Goal: Check status: Check status

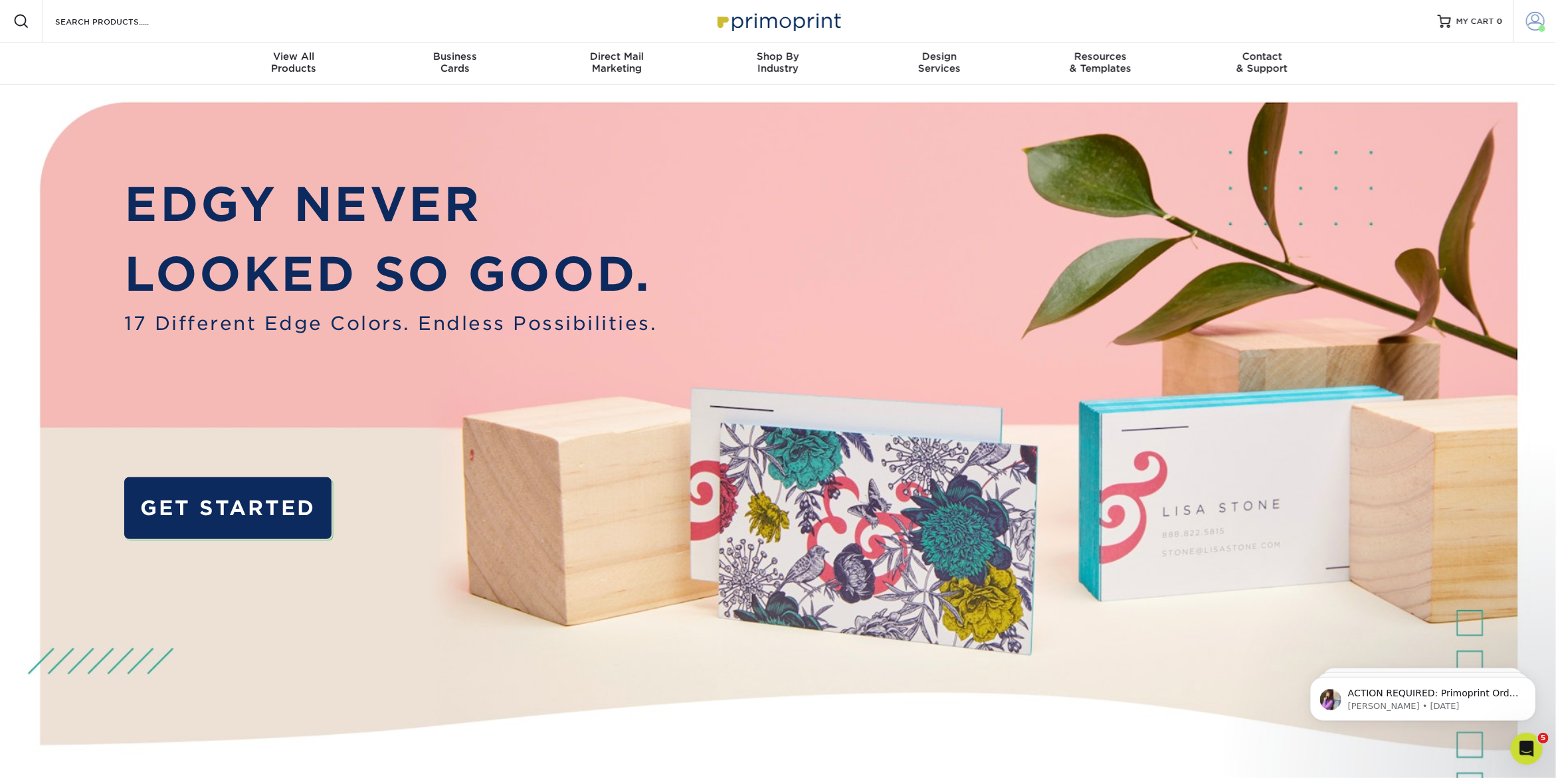
click at [1544, 21] on link "Account" at bounding box center [1534, 21] width 43 height 43
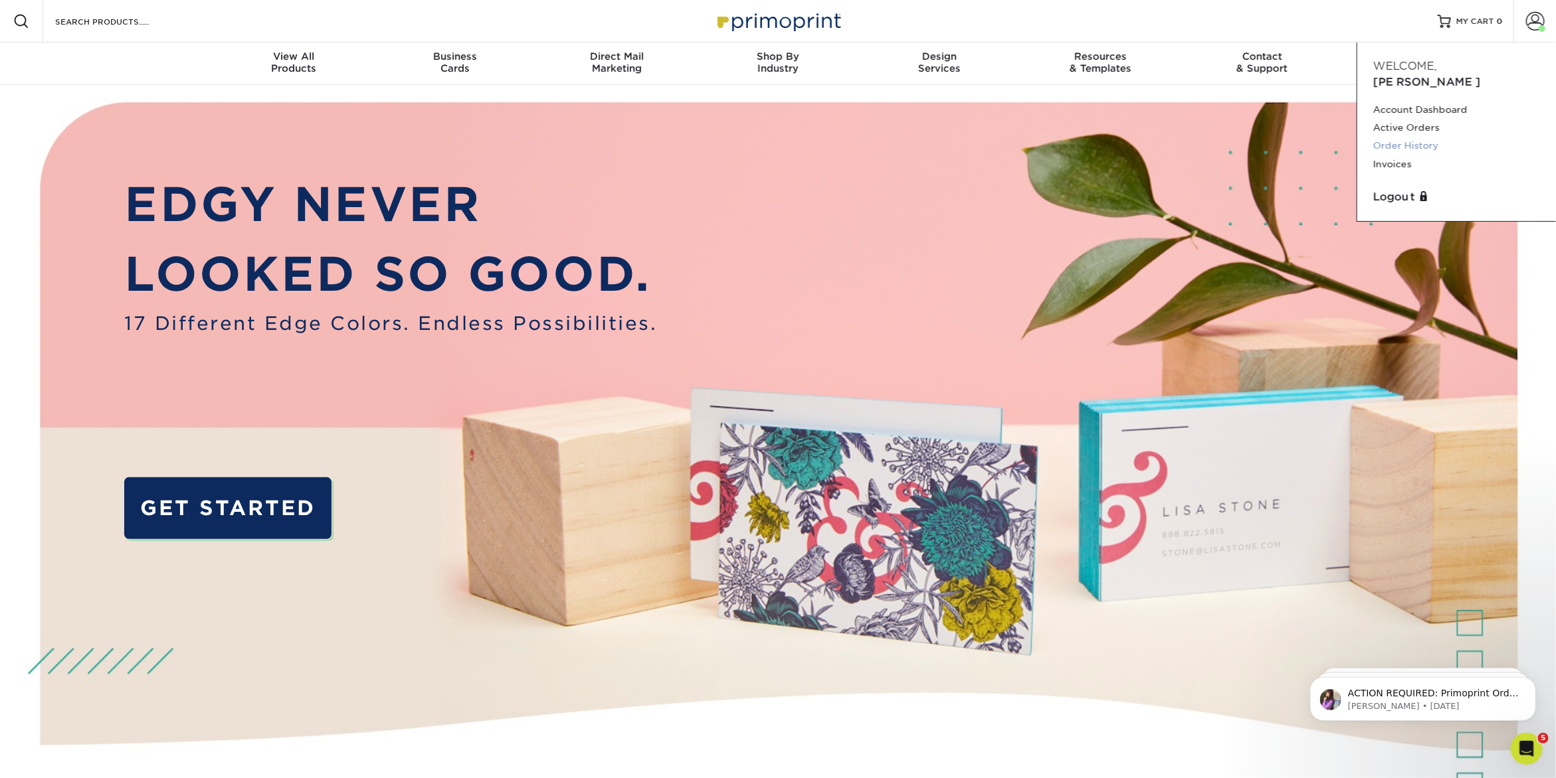
click at [1437, 137] on link "Order History" at bounding box center [1456, 146] width 167 height 18
click at [1424, 137] on link "Order History" at bounding box center [1456, 146] width 167 height 18
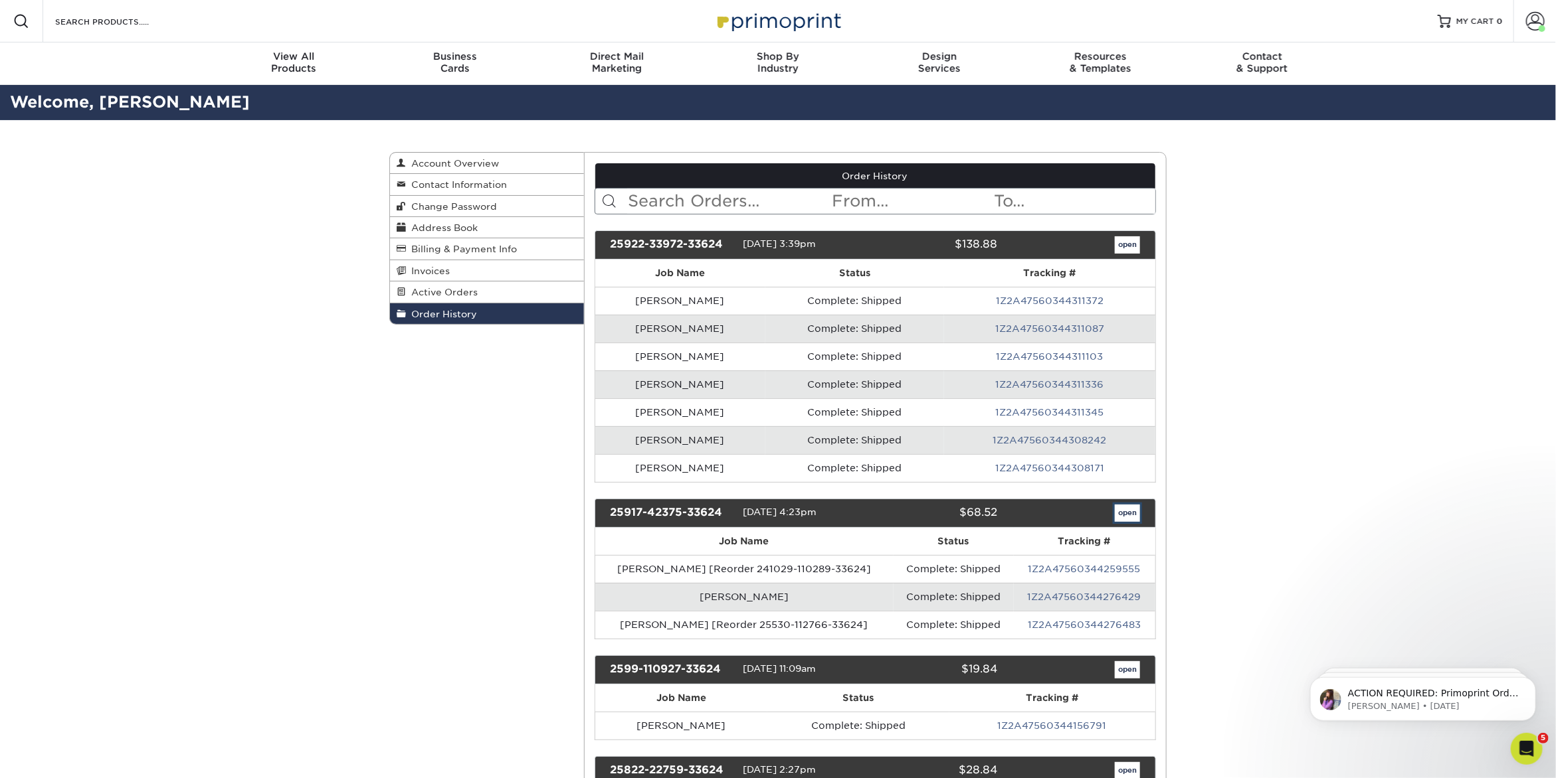
click at [1131, 505] on link "open" at bounding box center [1127, 513] width 25 height 17
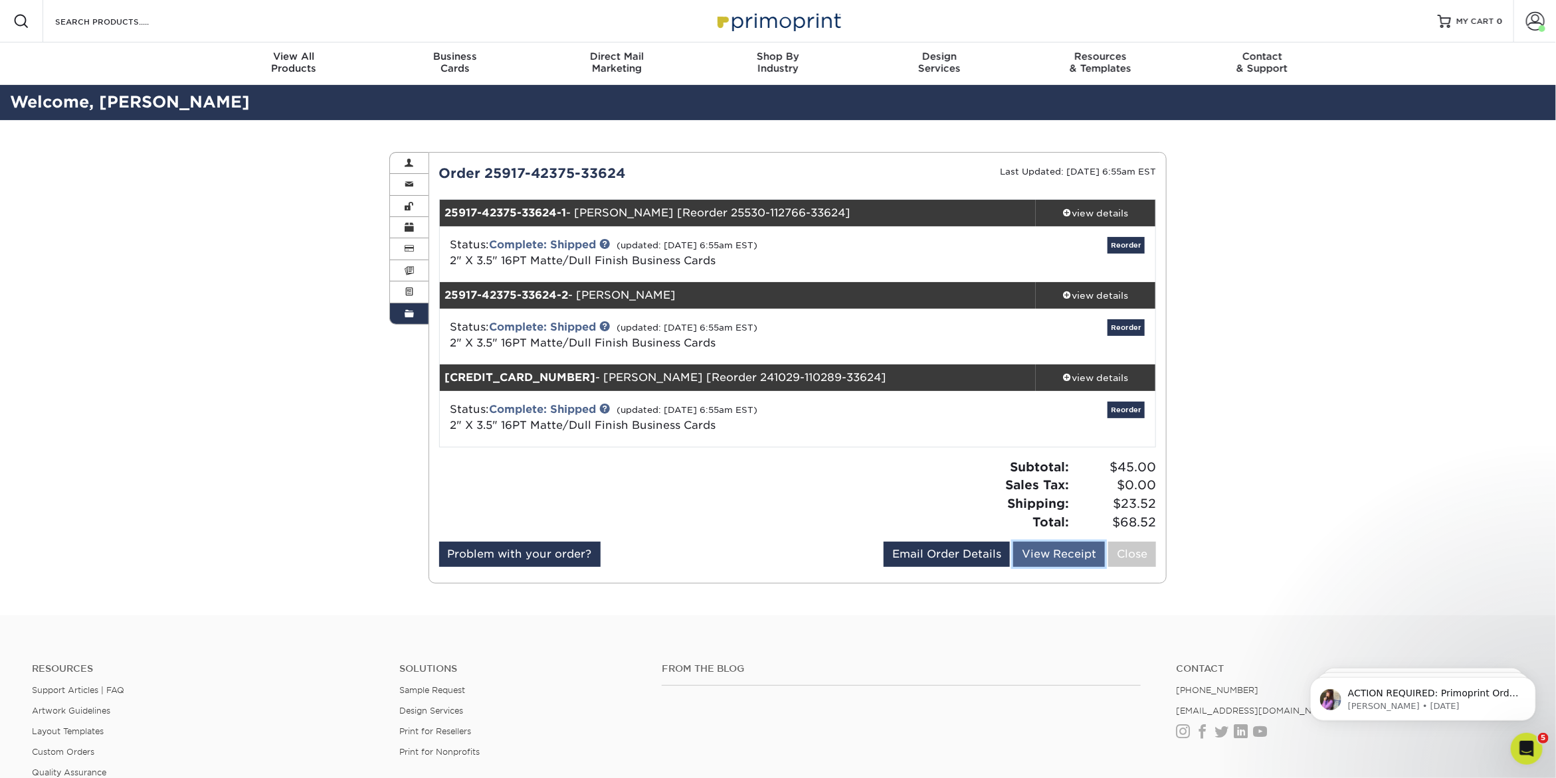
click at [1065, 558] on link "View Receipt" at bounding box center [1059, 554] width 92 height 25
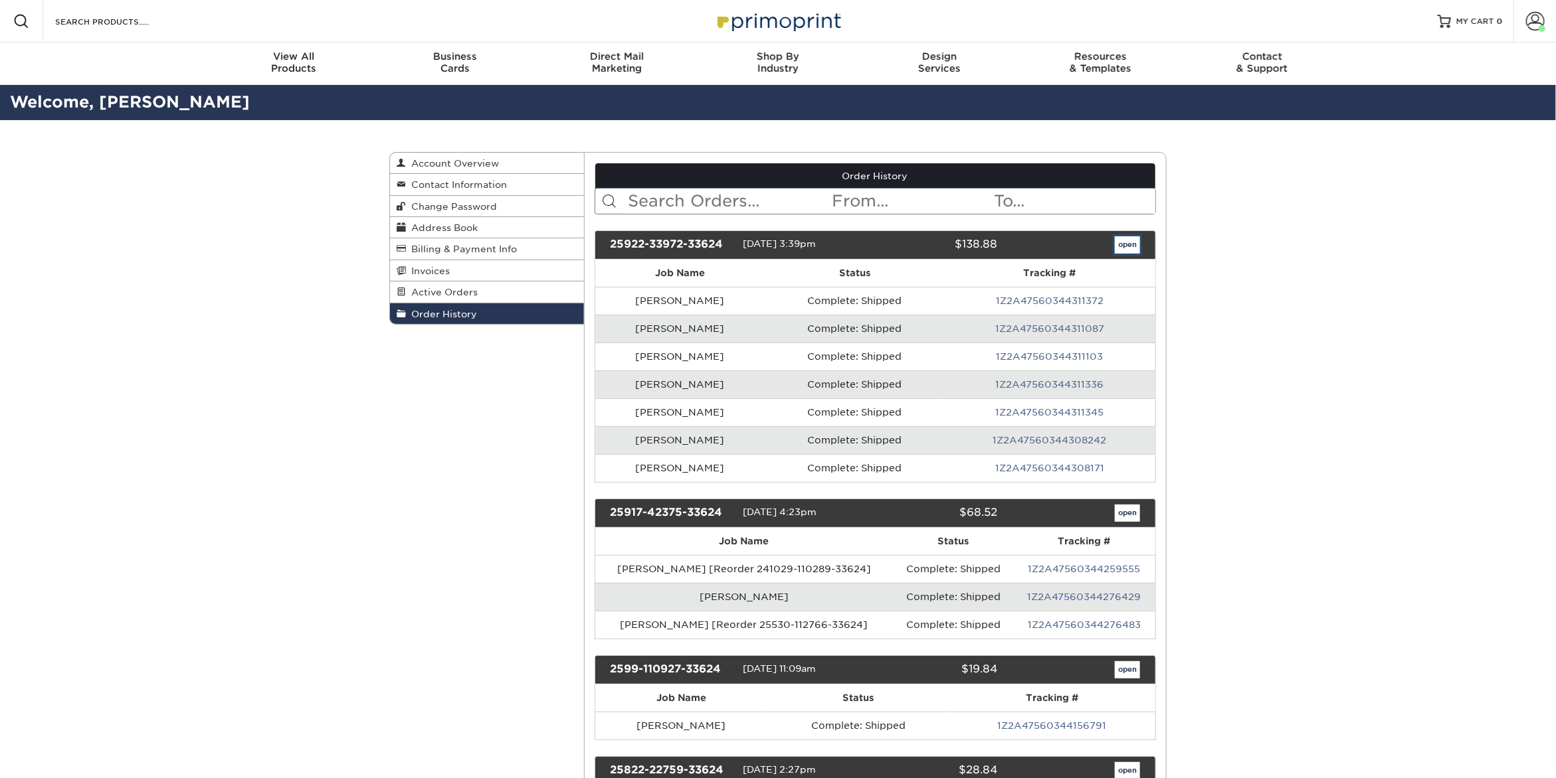
click at [1133, 244] on link "open" at bounding box center [1127, 244] width 25 height 17
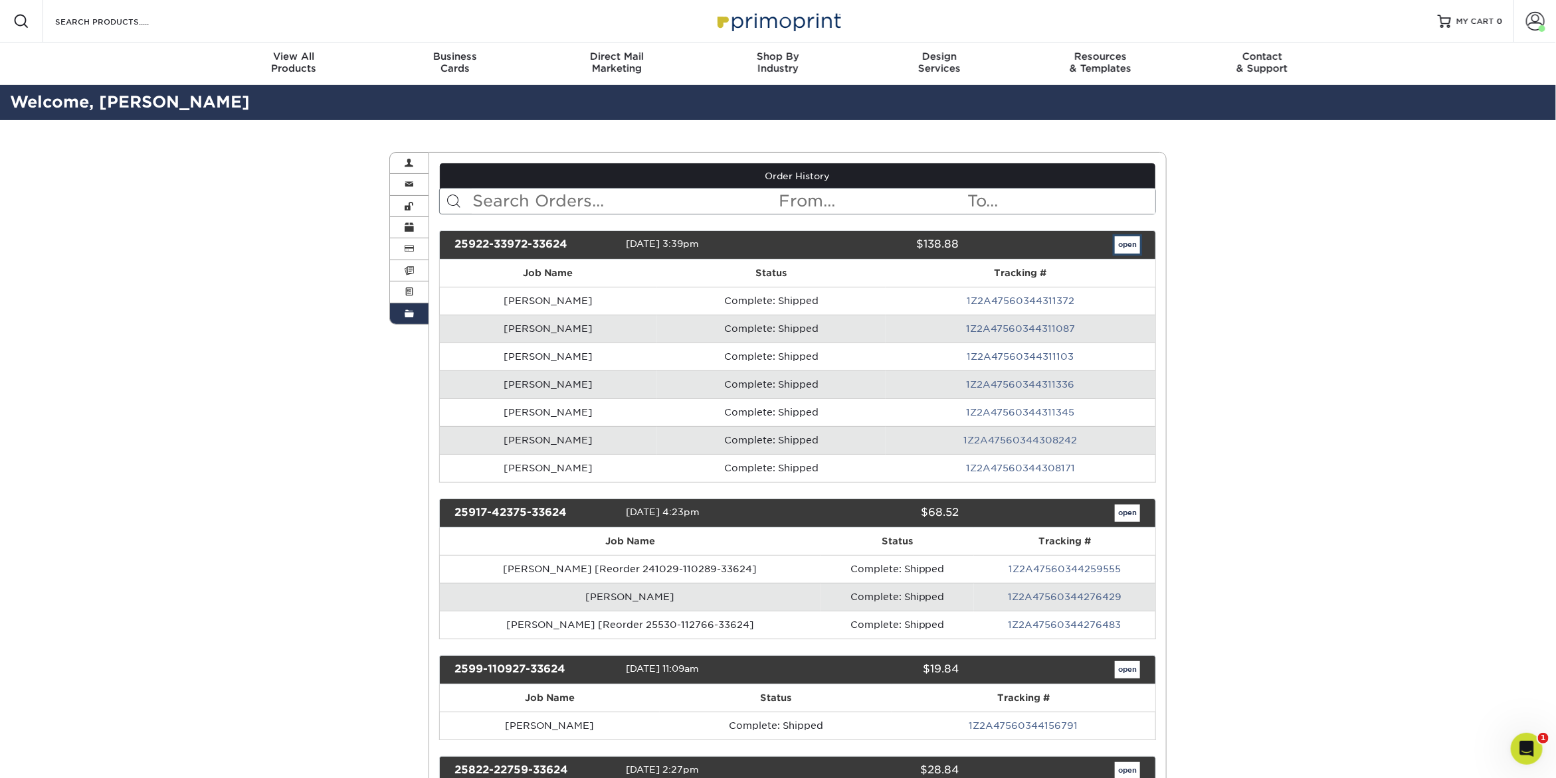
click at [1129, 249] on link "open" at bounding box center [1127, 244] width 25 height 17
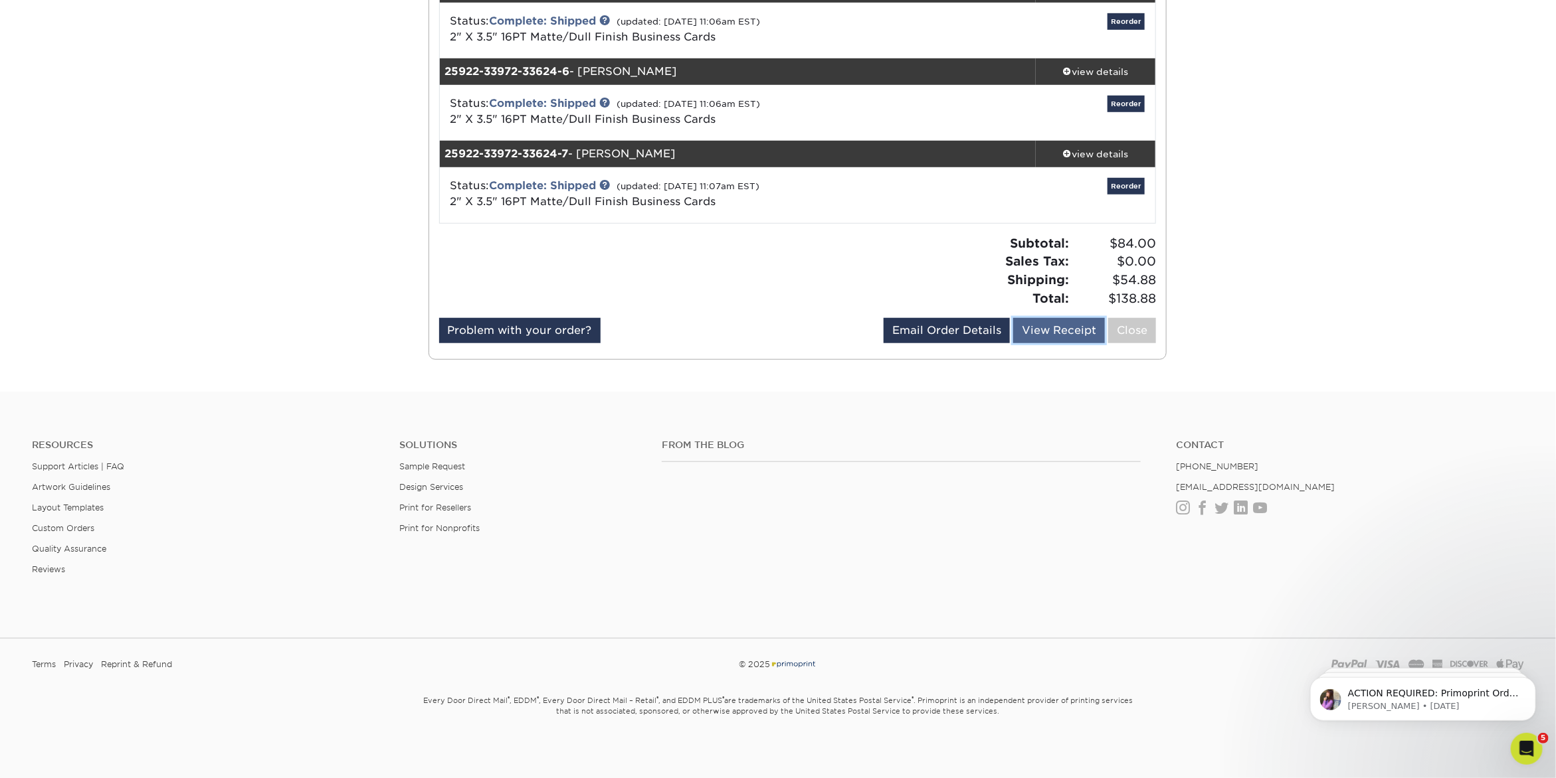
click at [1073, 325] on link "View Receipt" at bounding box center [1059, 330] width 92 height 25
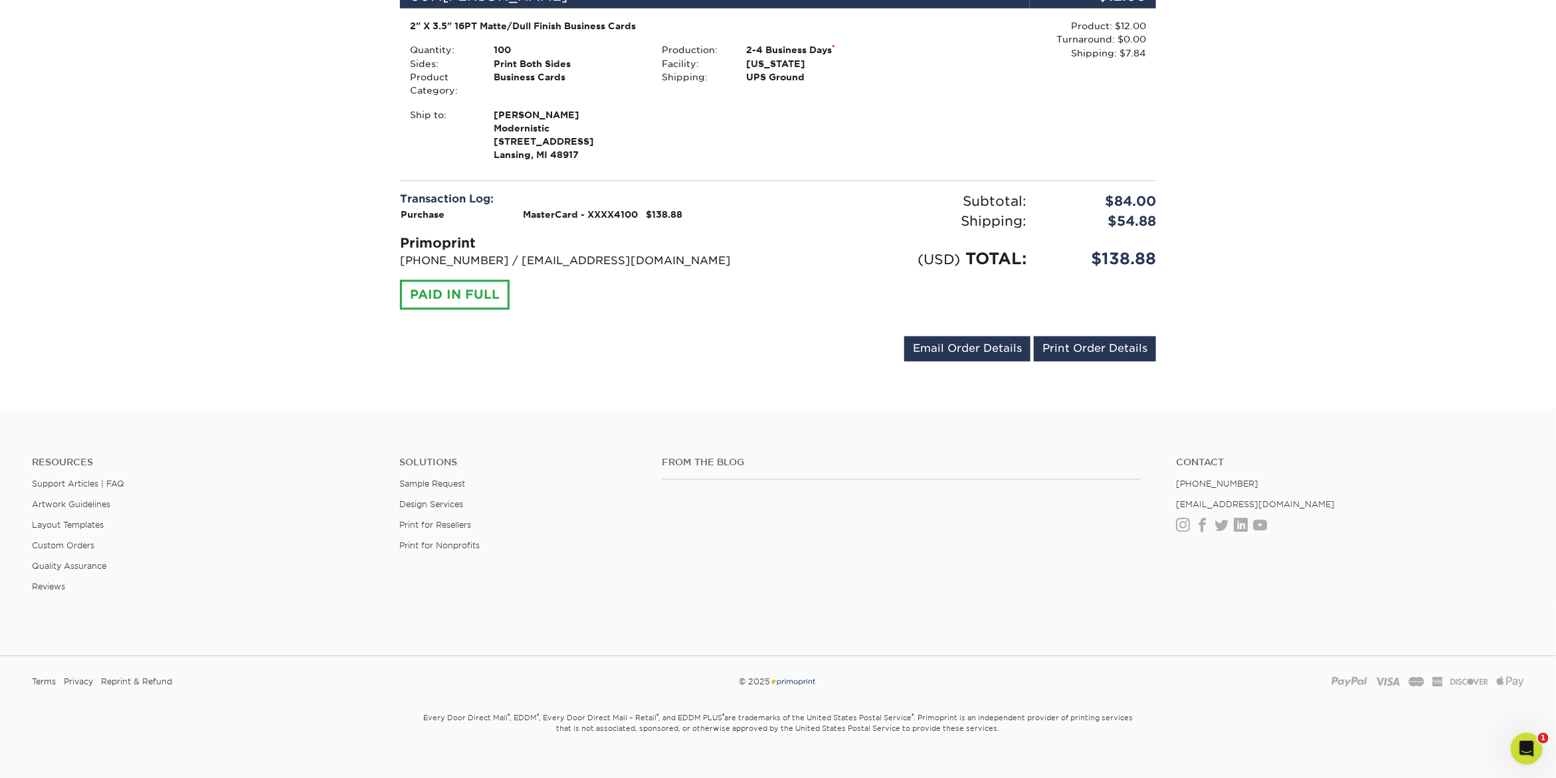
scroll to position [1437, 0]
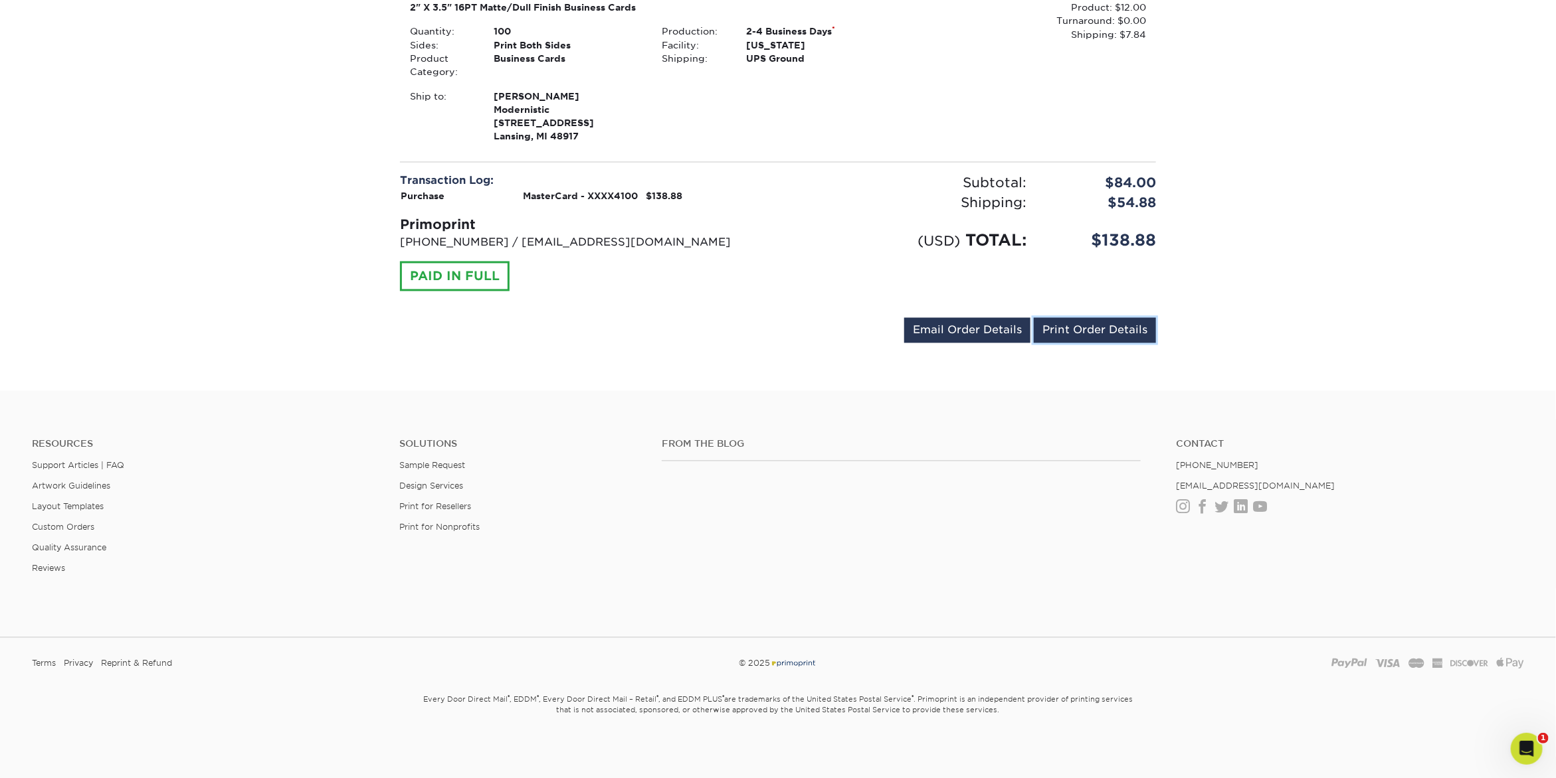
drag, startPoint x: 1095, startPoint y: 325, endPoint x: 613, endPoint y: 287, distance: 483.7
click at [1095, 325] on link "Print Order Details" at bounding box center [1095, 330] width 122 height 25
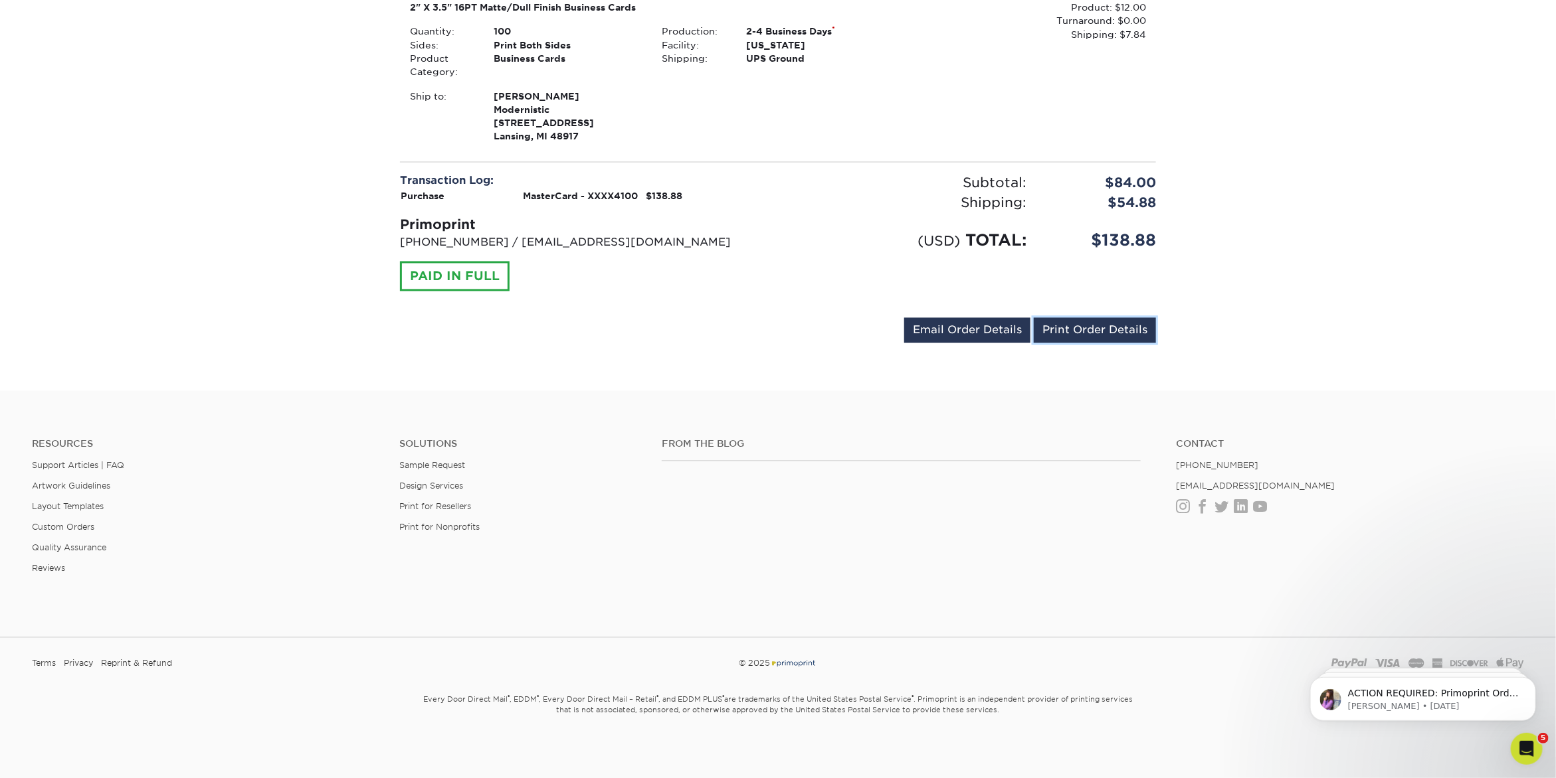
scroll to position [0, 0]
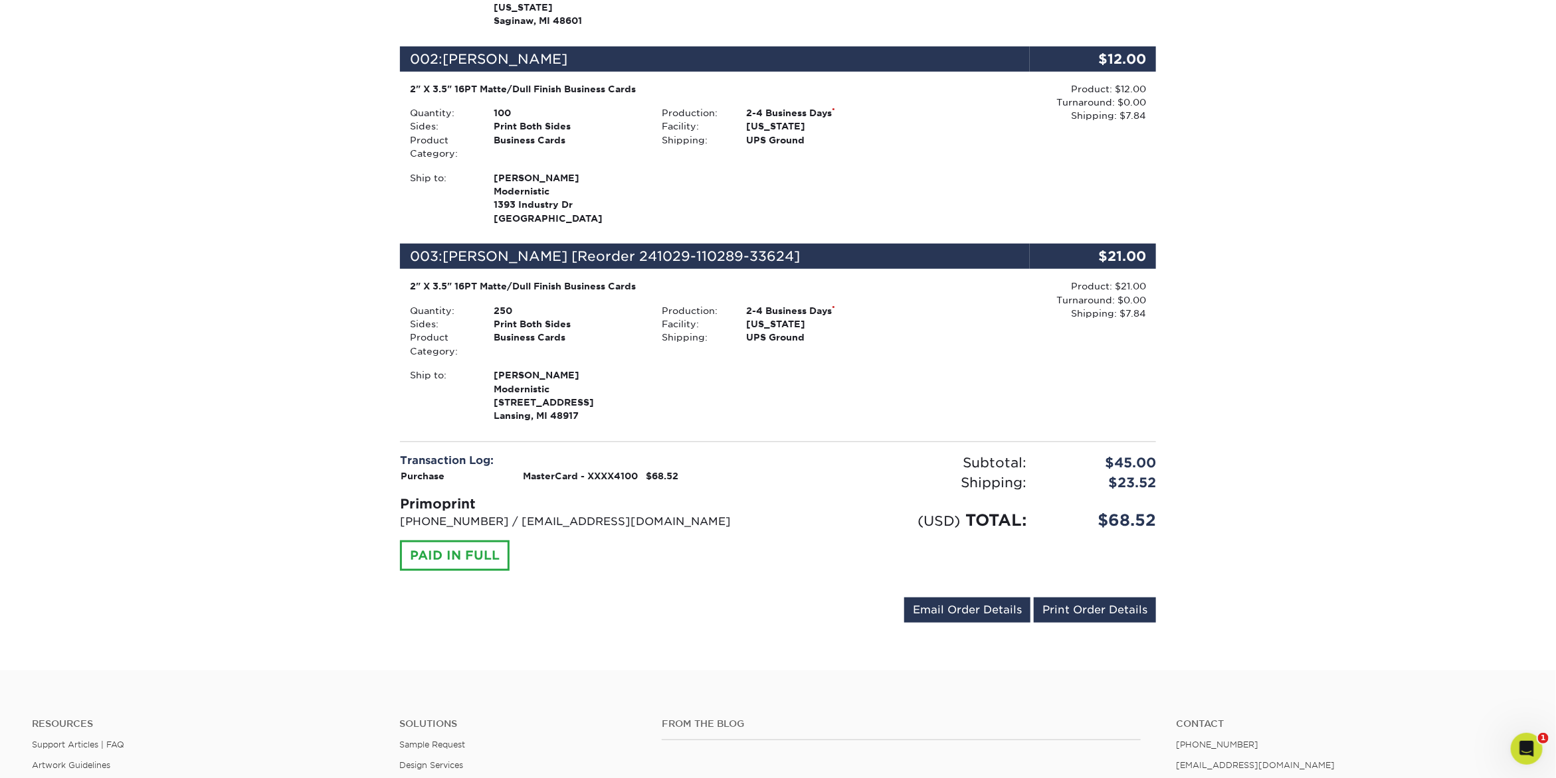
scroll to position [646, 0]
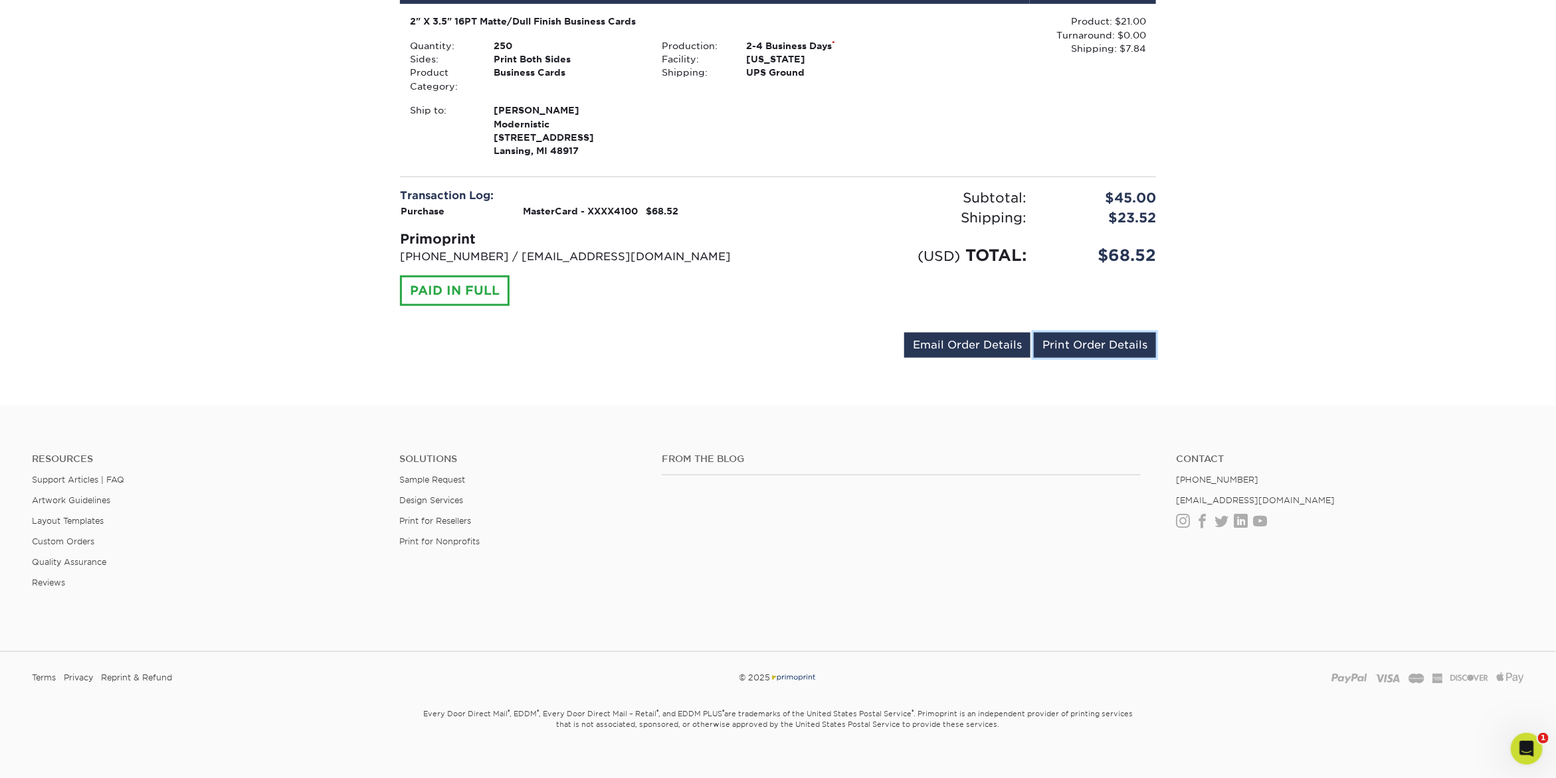
click at [1103, 333] on link "Print Order Details" at bounding box center [1095, 345] width 122 height 25
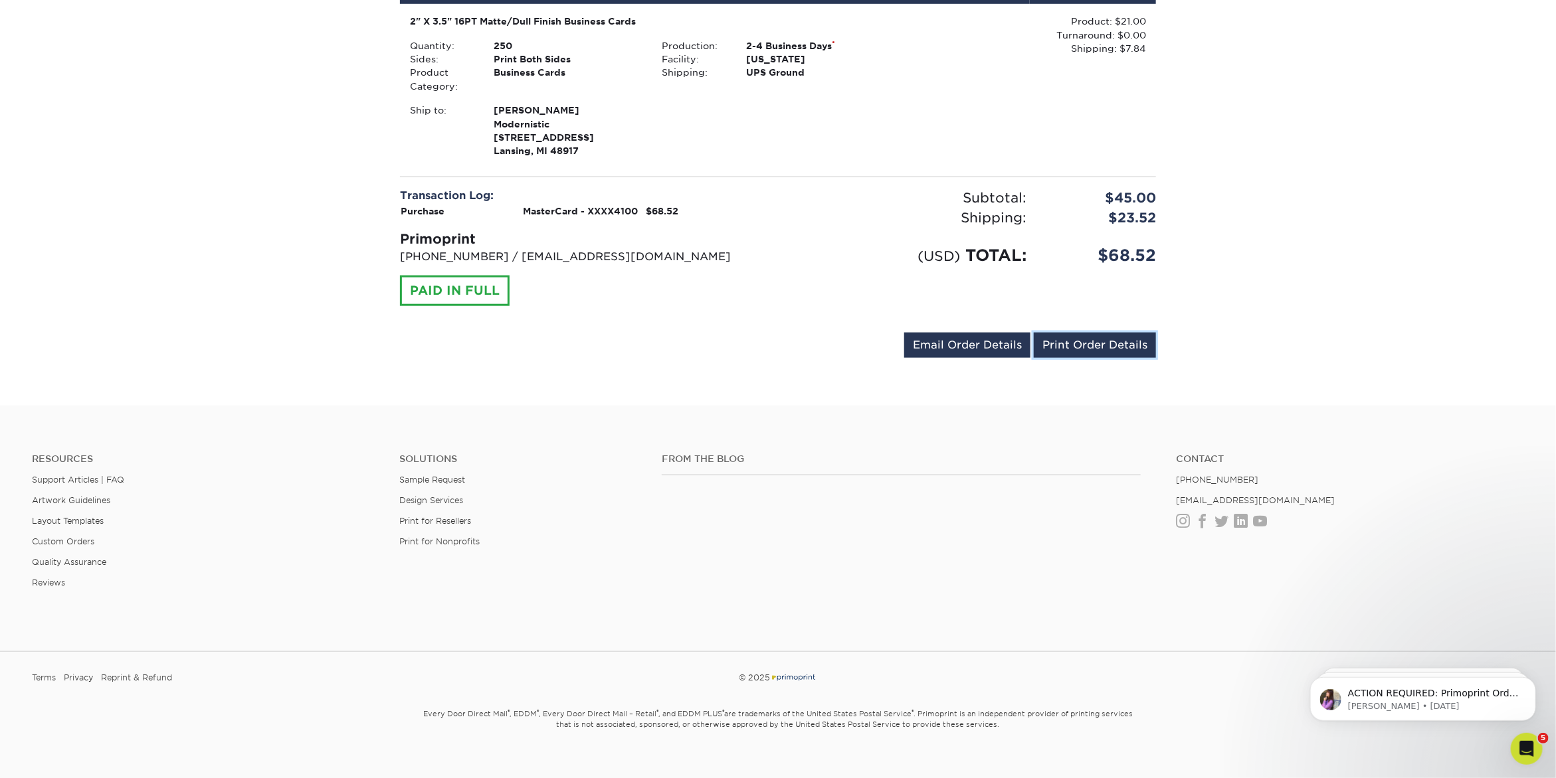
scroll to position [0, 0]
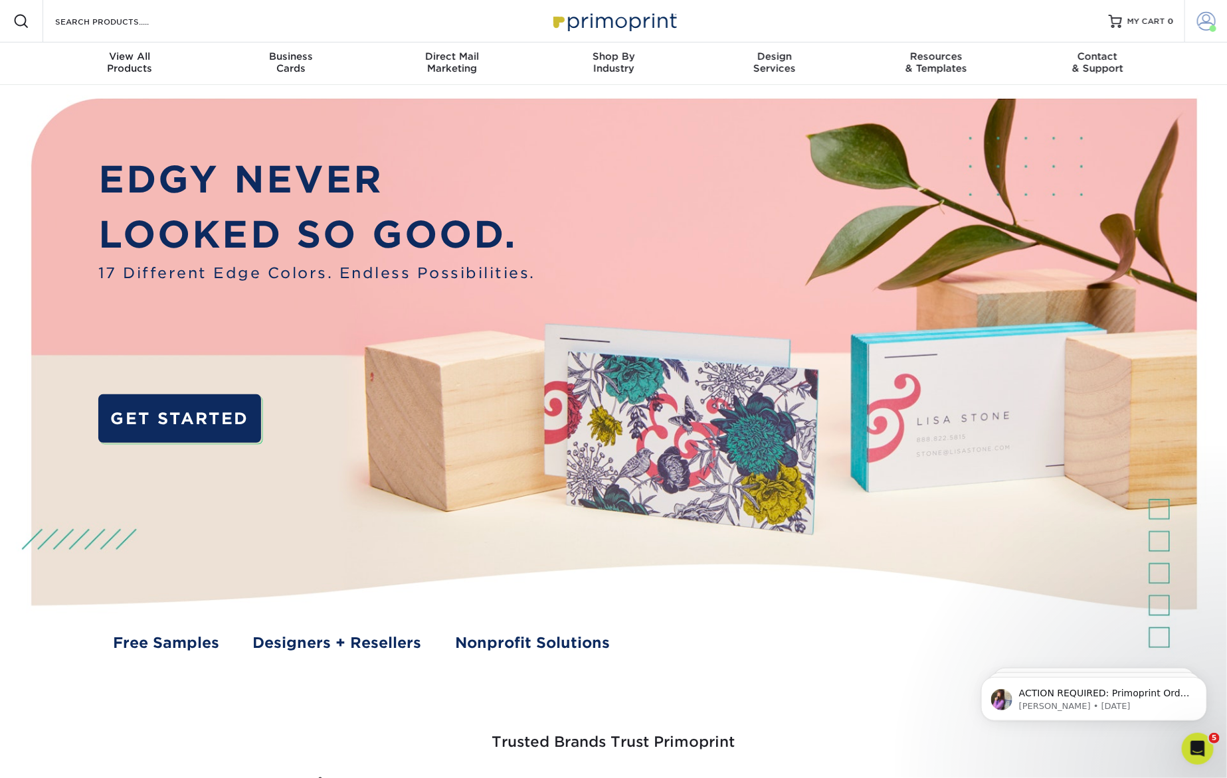
click at [1200, 17] on span at bounding box center [1206, 21] width 19 height 19
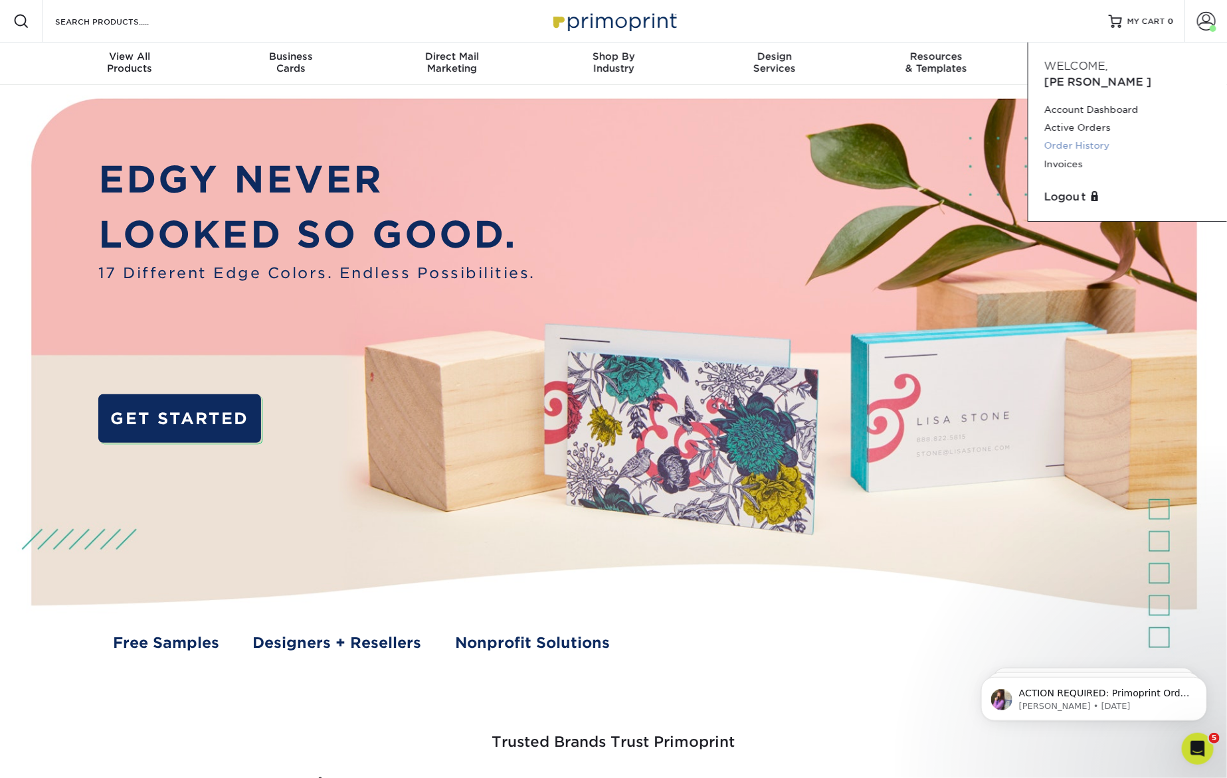
click at [1093, 137] on link "Order History" at bounding box center [1127, 146] width 167 height 18
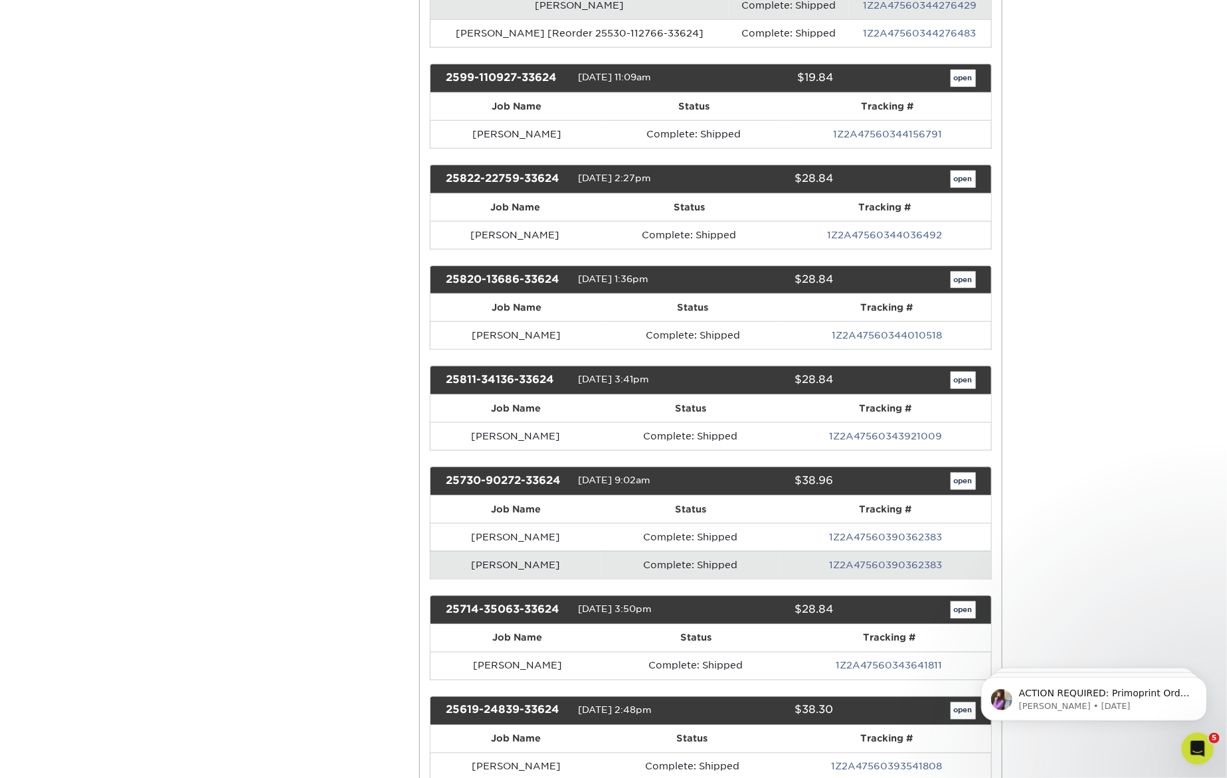
scroll to position [595, 0]
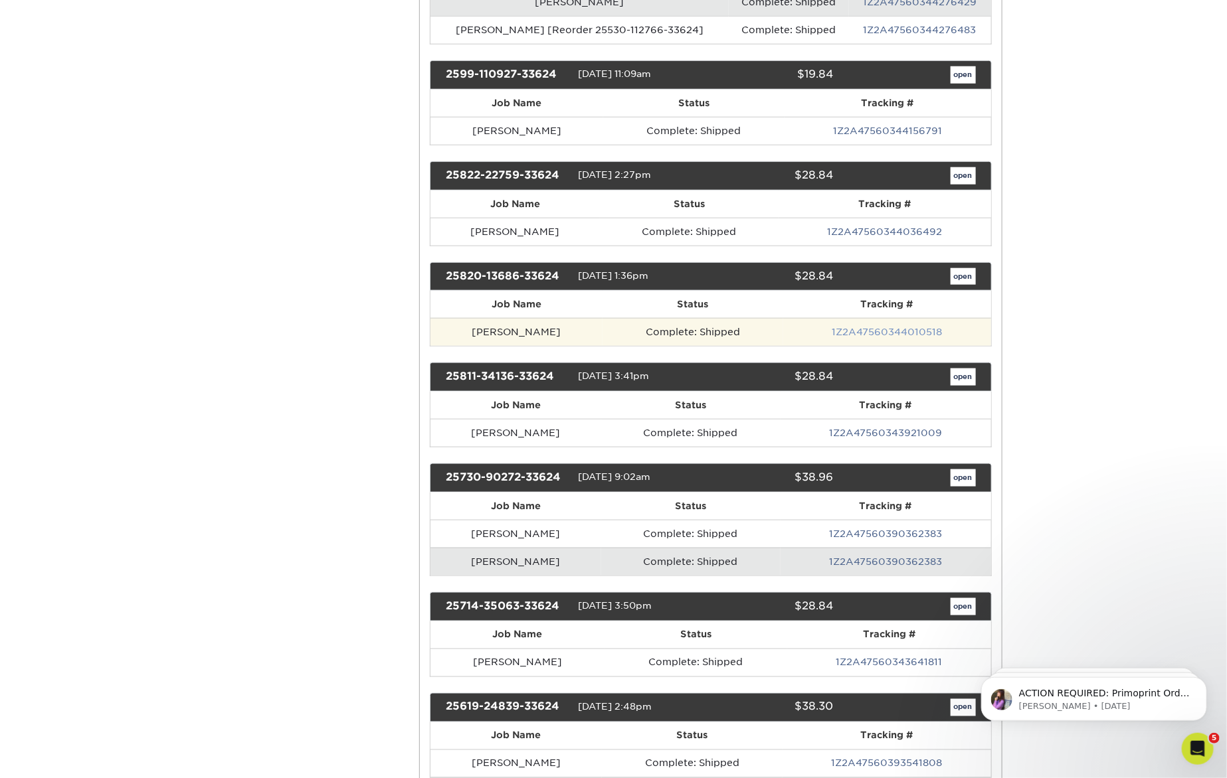
click at [895, 327] on link "1Z2A47560344010518" at bounding box center [887, 332] width 110 height 11
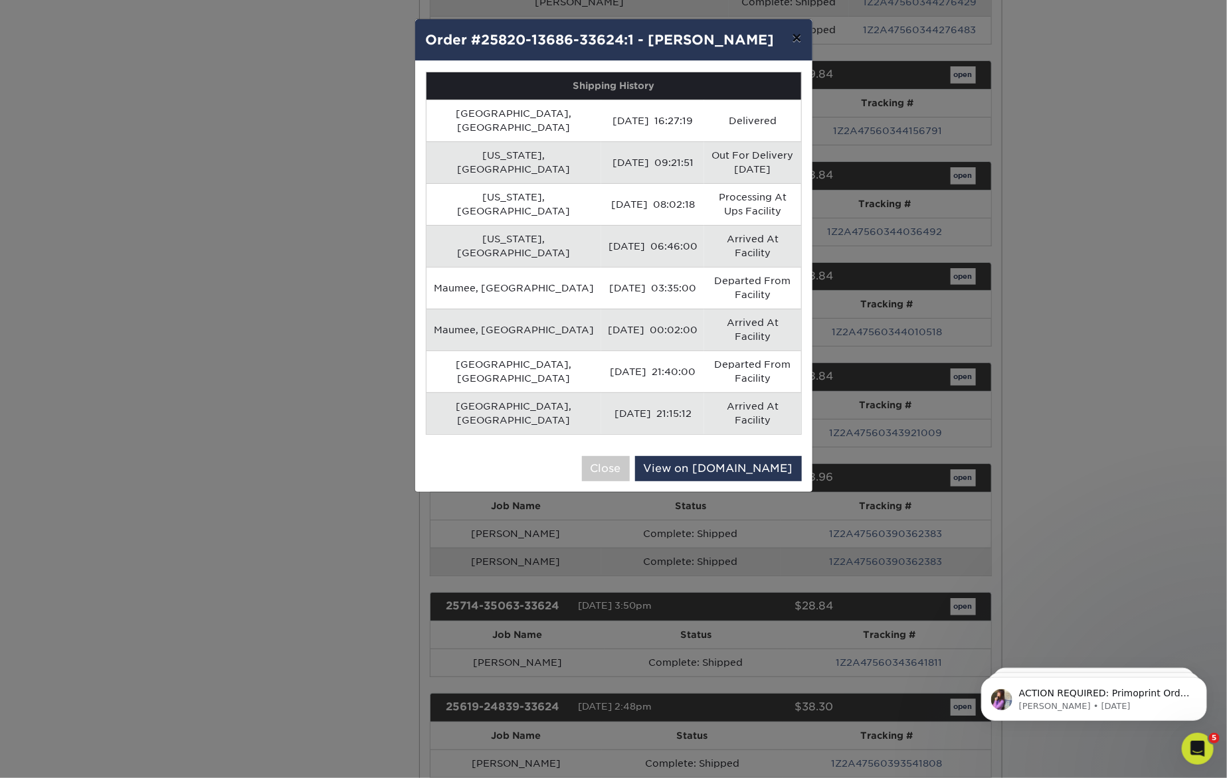
drag, startPoint x: 798, startPoint y: 41, endPoint x: 855, endPoint y: 289, distance: 254.1
click at [798, 43] on button "×" at bounding box center [796, 37] width 31 height 37
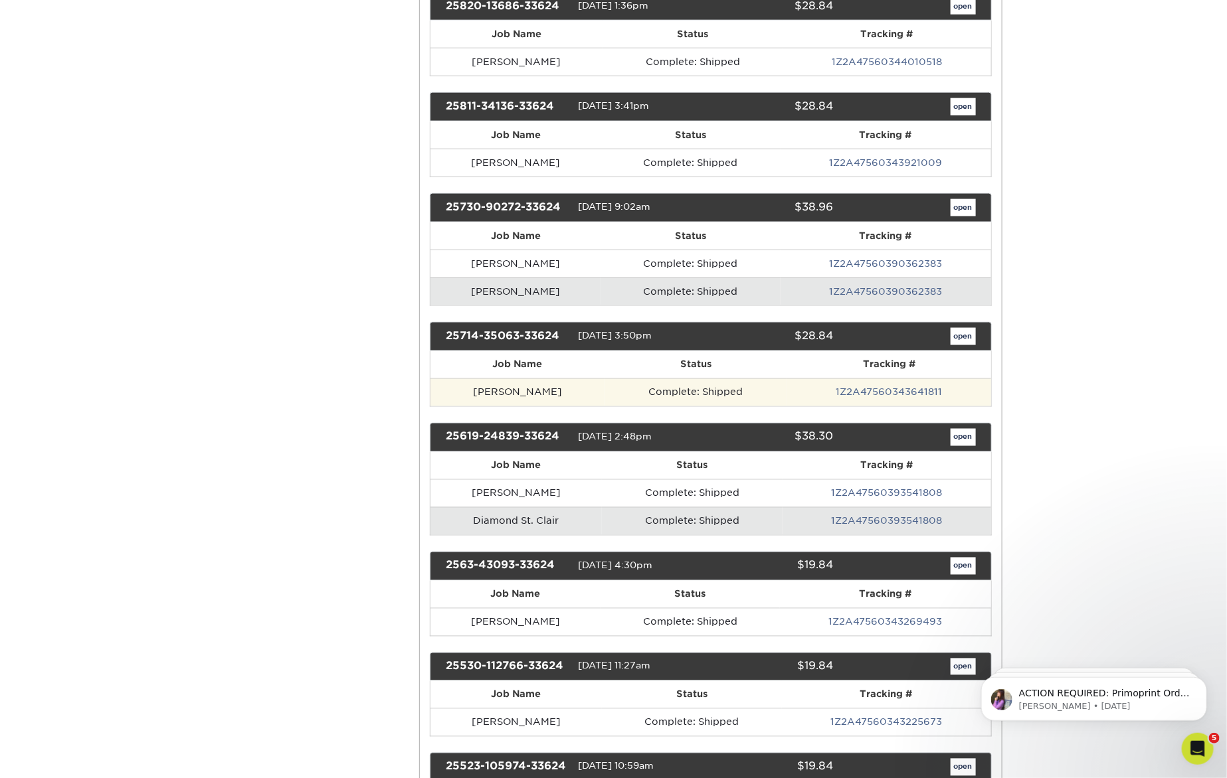
scroll to position [869, 0]
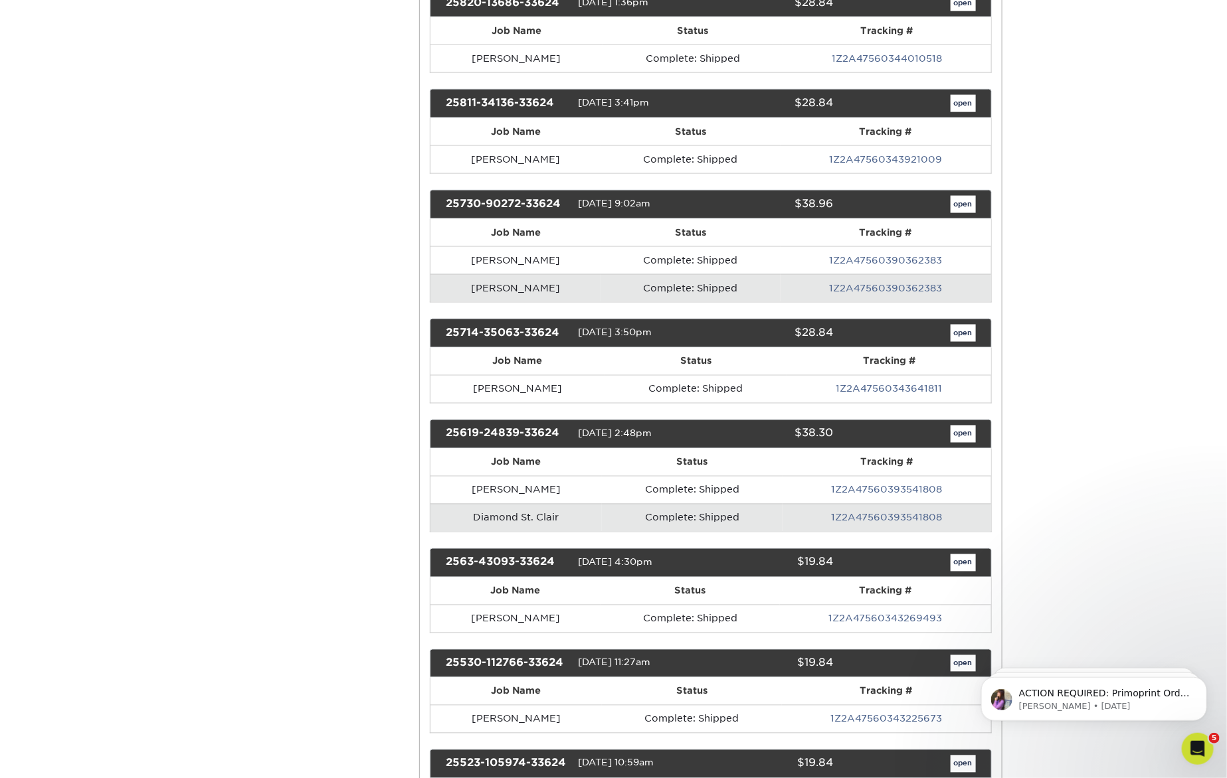
click at [976, 325] on div "open" at bounding box center [914, 333] width 142 height 17
click at [970, 325] on link "open" at bounding box center [963, 333] width 25 height 17
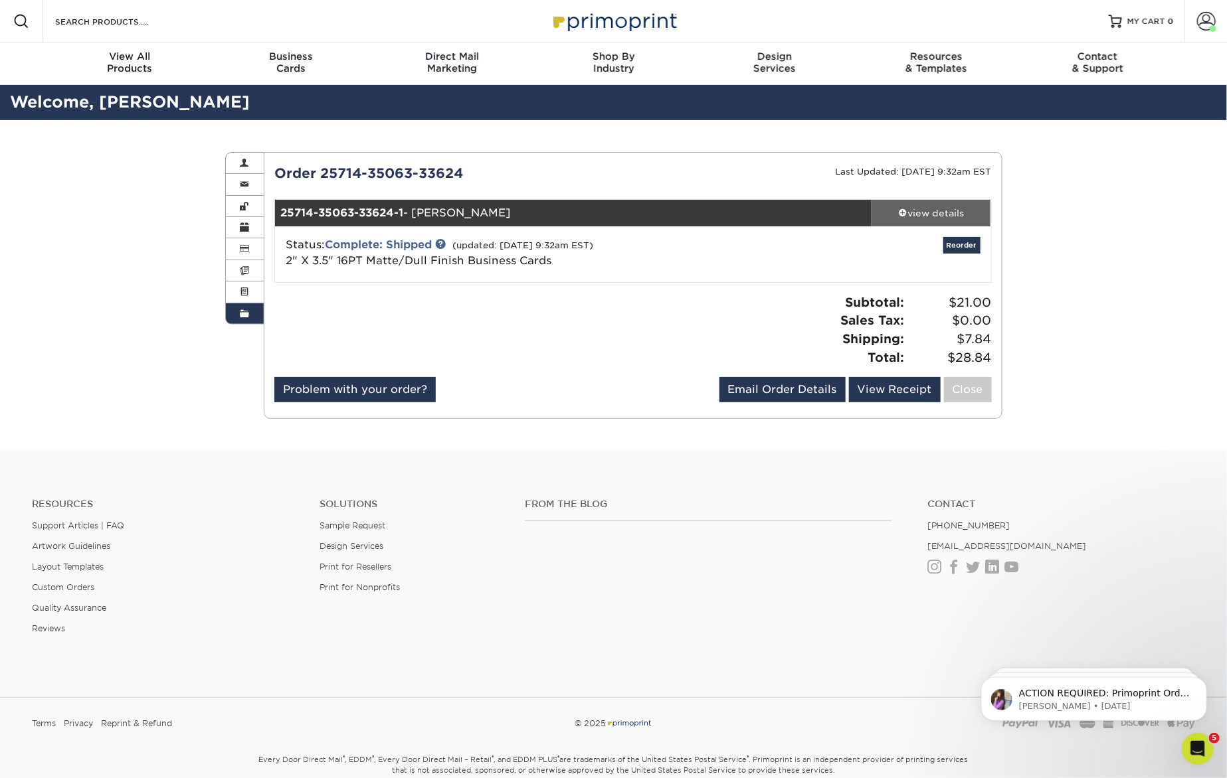
click at [927, 210] on div "view details" at bounding box center [931, 213] width 120 height 13
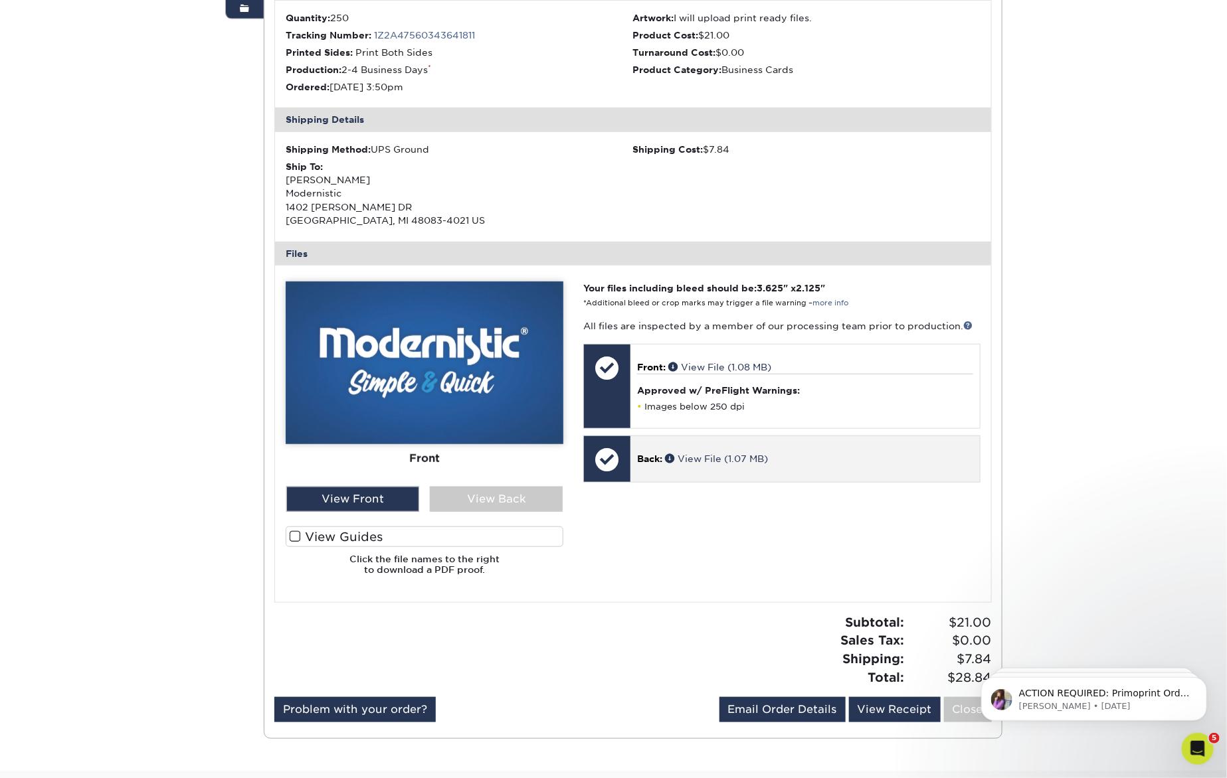
scroll to position [307, 0]
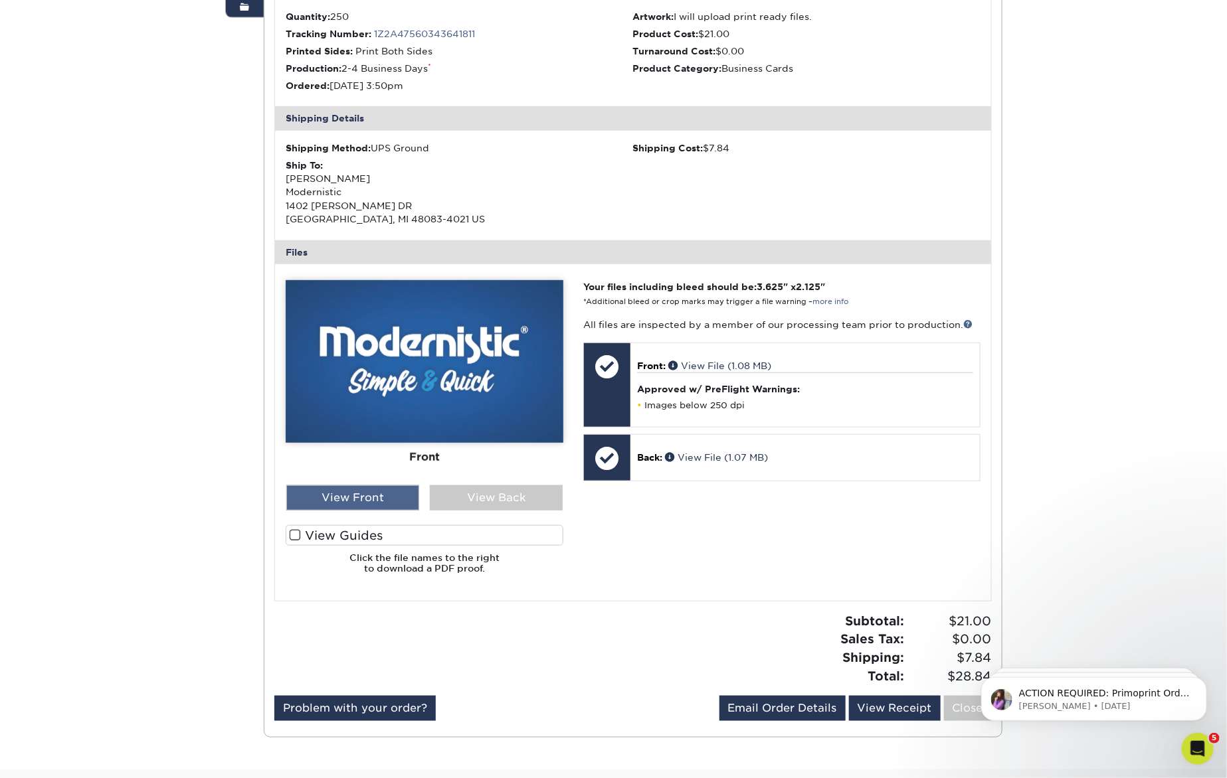
click at [385, 496] on div "View Front" at bounding box center [352, 498] width 133 height 25
click at [495, 496] on div "View Back" at bounding box center [496, 498] width 133 height 25
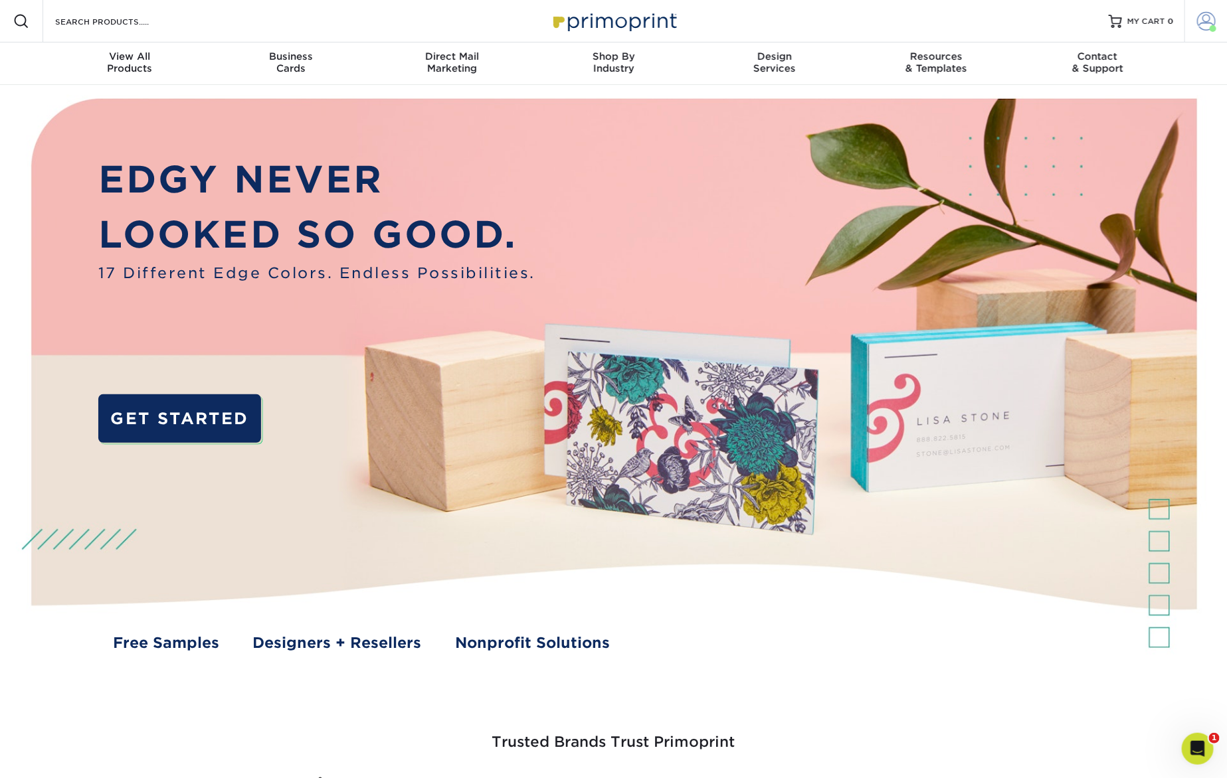
click at [1202, 22] on span at bounding box center [1206, 21] width 19 height 19
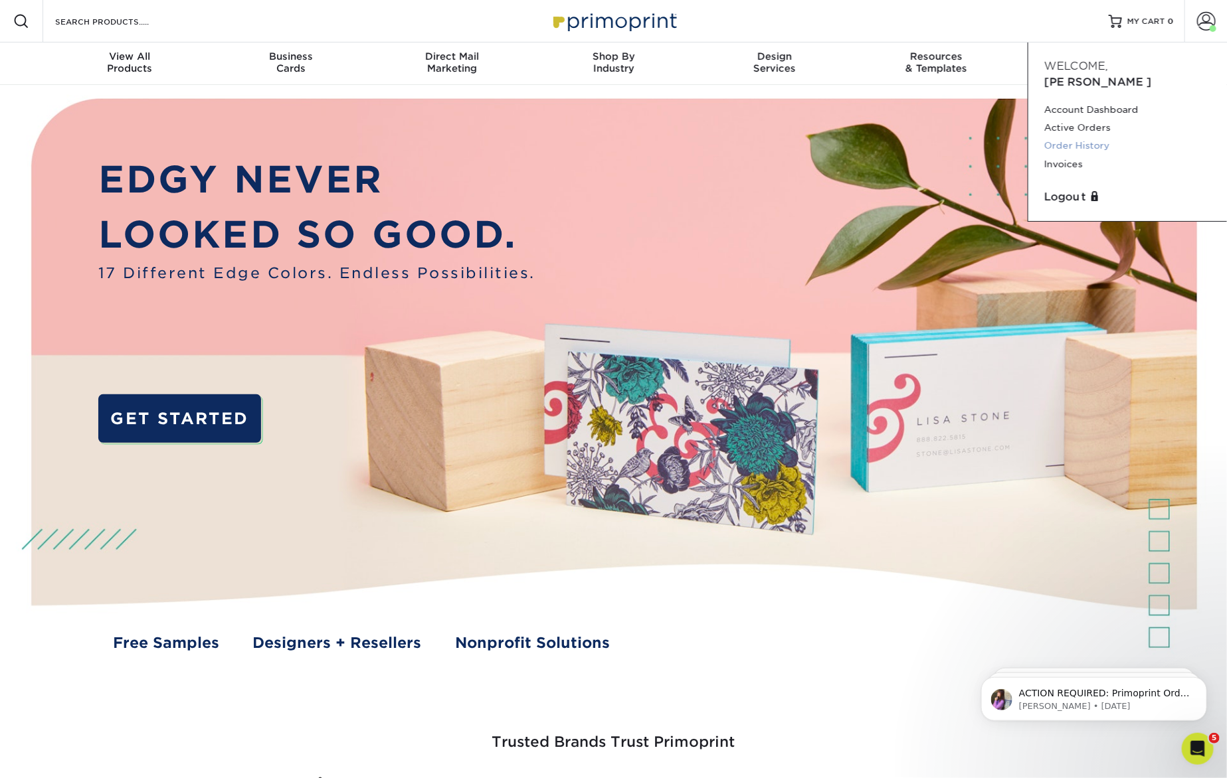
click at [1094, 137] on link "Order History" at bounding box center [1127, 146] width 167 height 18
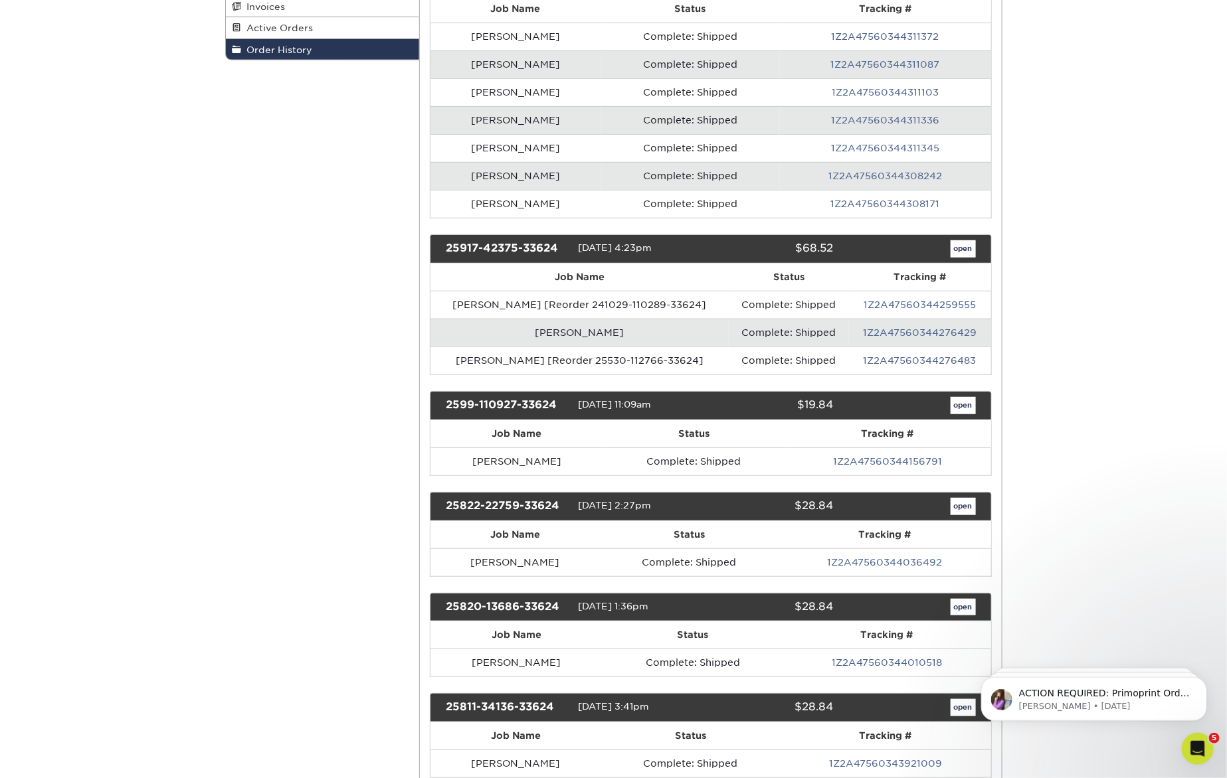
scroll to position [266, 0]
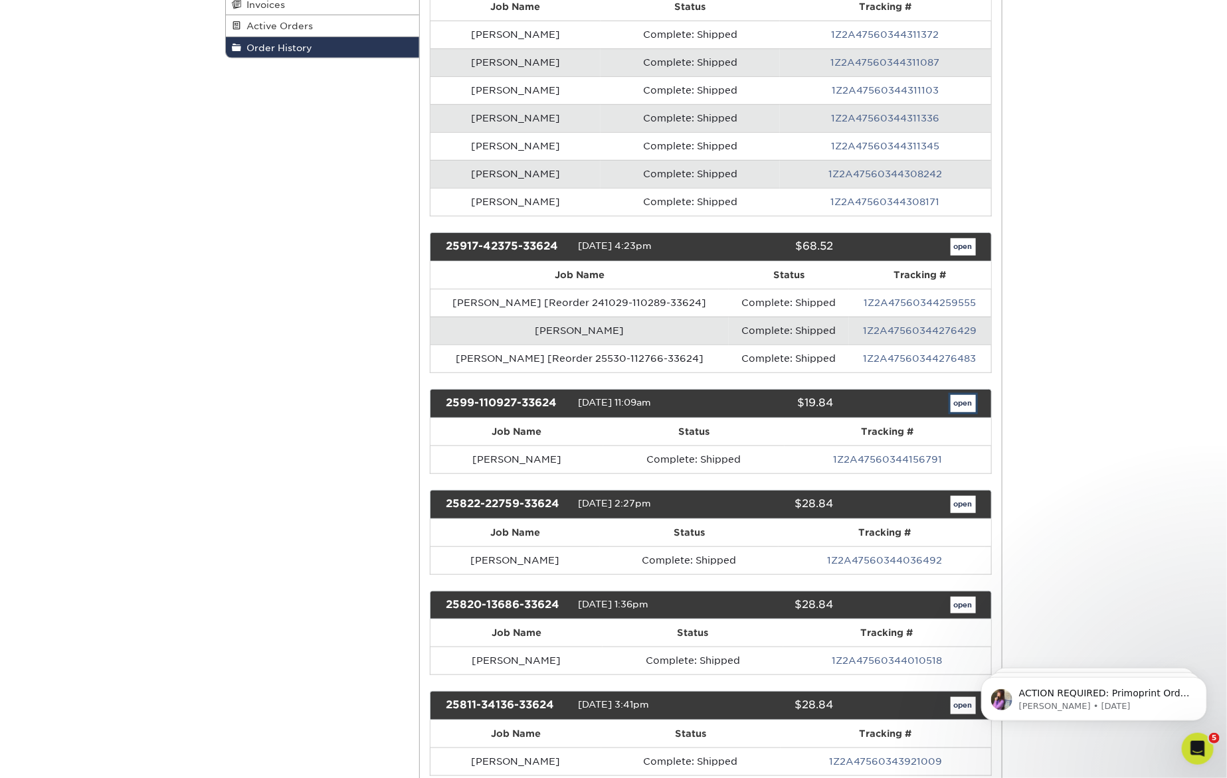
click at [961, 397] on link "open" at bounding box center [963, 403] width 25 height 17
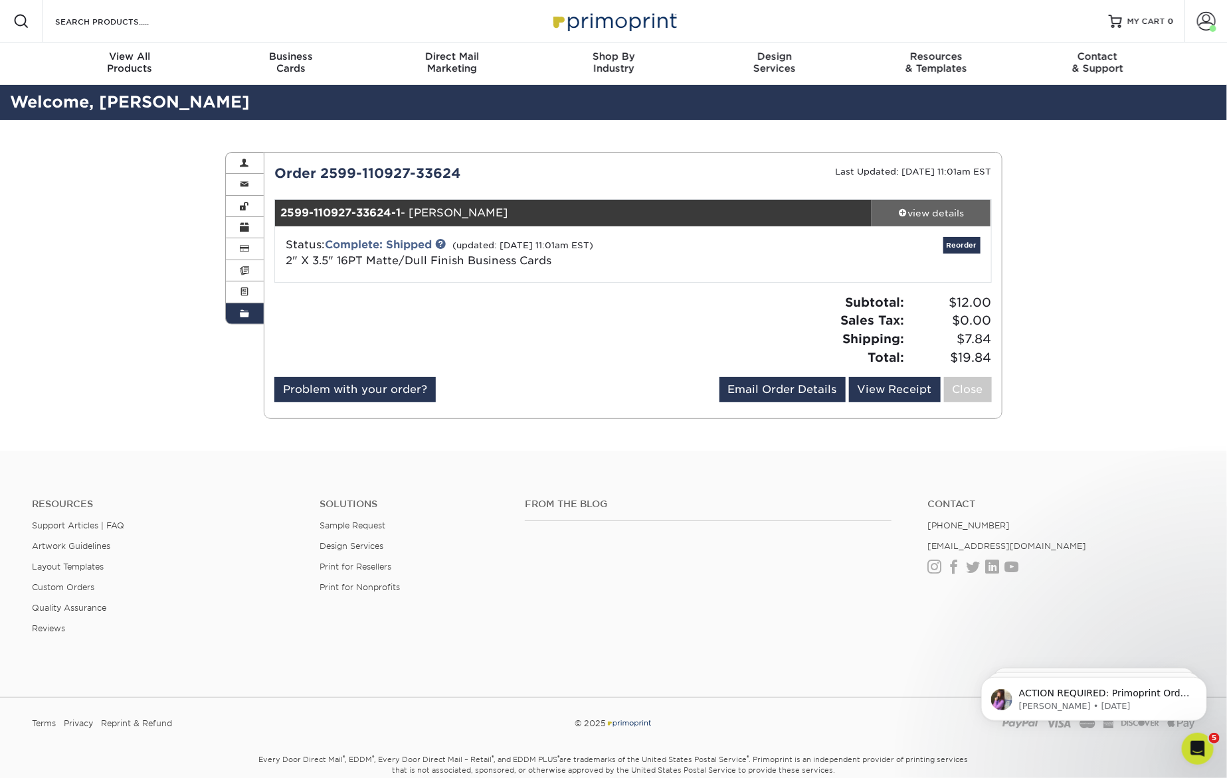
click at [918, 211] on div "view details" at bounding box center [931, 213] width 120 height 13
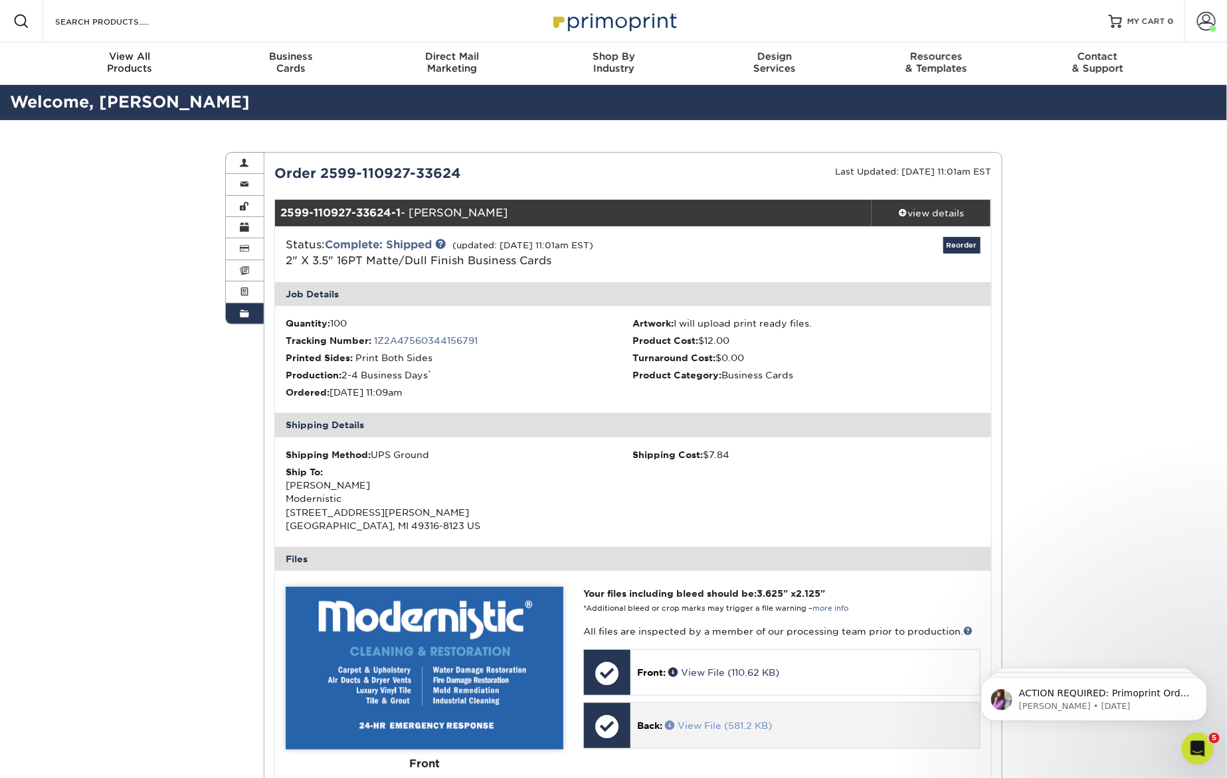
click at [710, 721] on link "View File (581.2 KB)" at bounding box center [718, 726] width 107 height 11
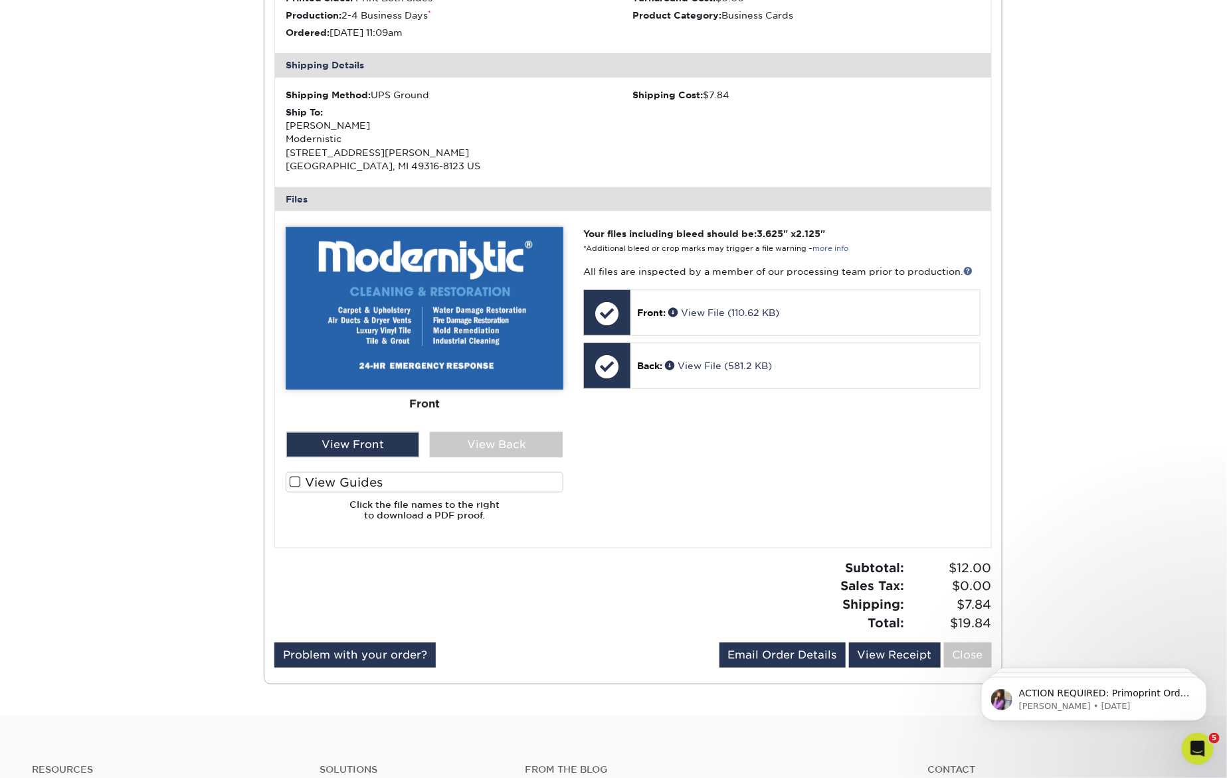
scroll to position [363, 0]
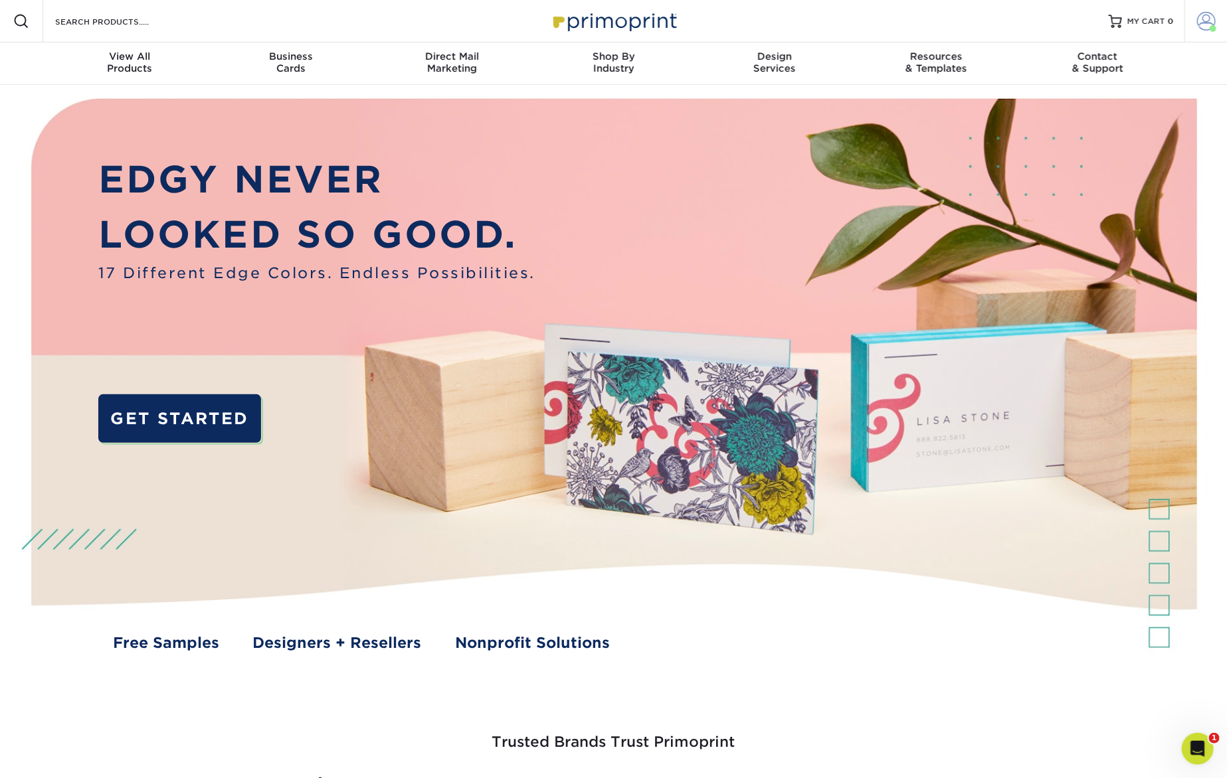
click at [1216, 21] on link "Account" at bounding box center [1205, 21] width 43 height 43
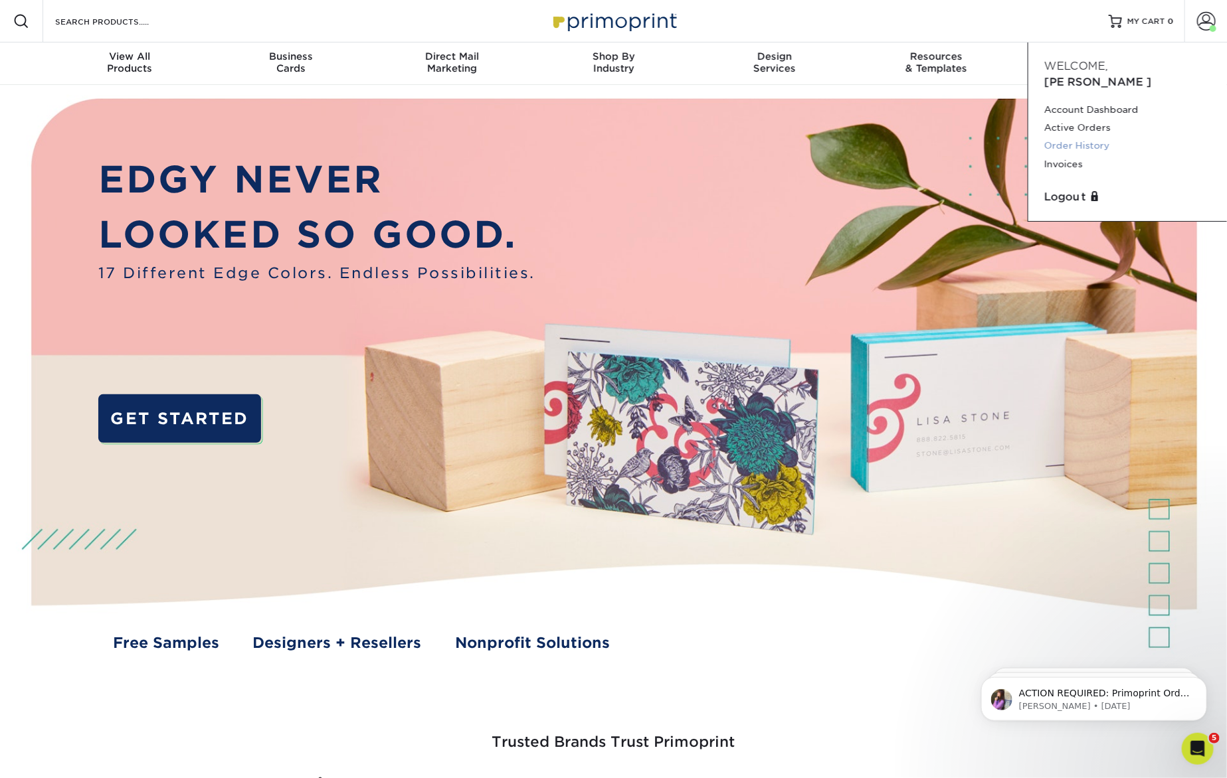
click at [1081, 137] on link "Order History" at bounding box center [1127, 146] width 167 height 18
click at [1087, 137] on link "Order History" at bounding box center [1127, 146] width 167 height 18
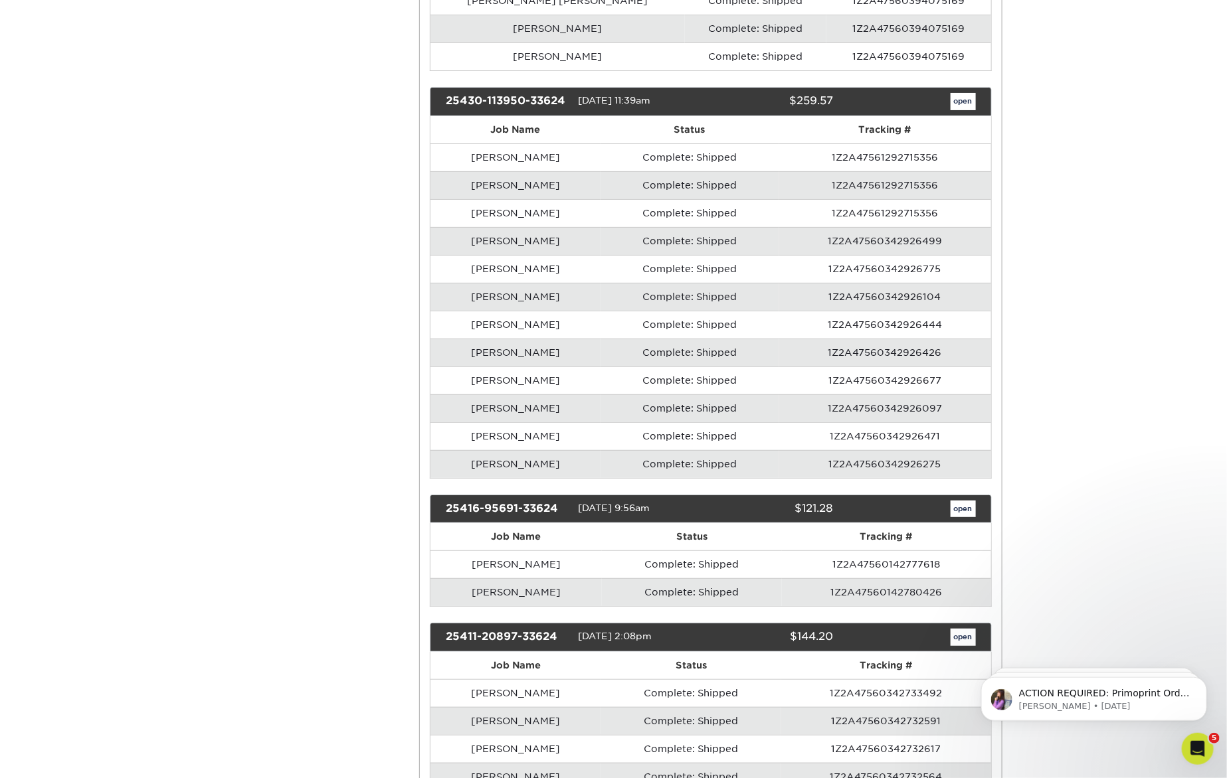
scroll to position [2486, 0]
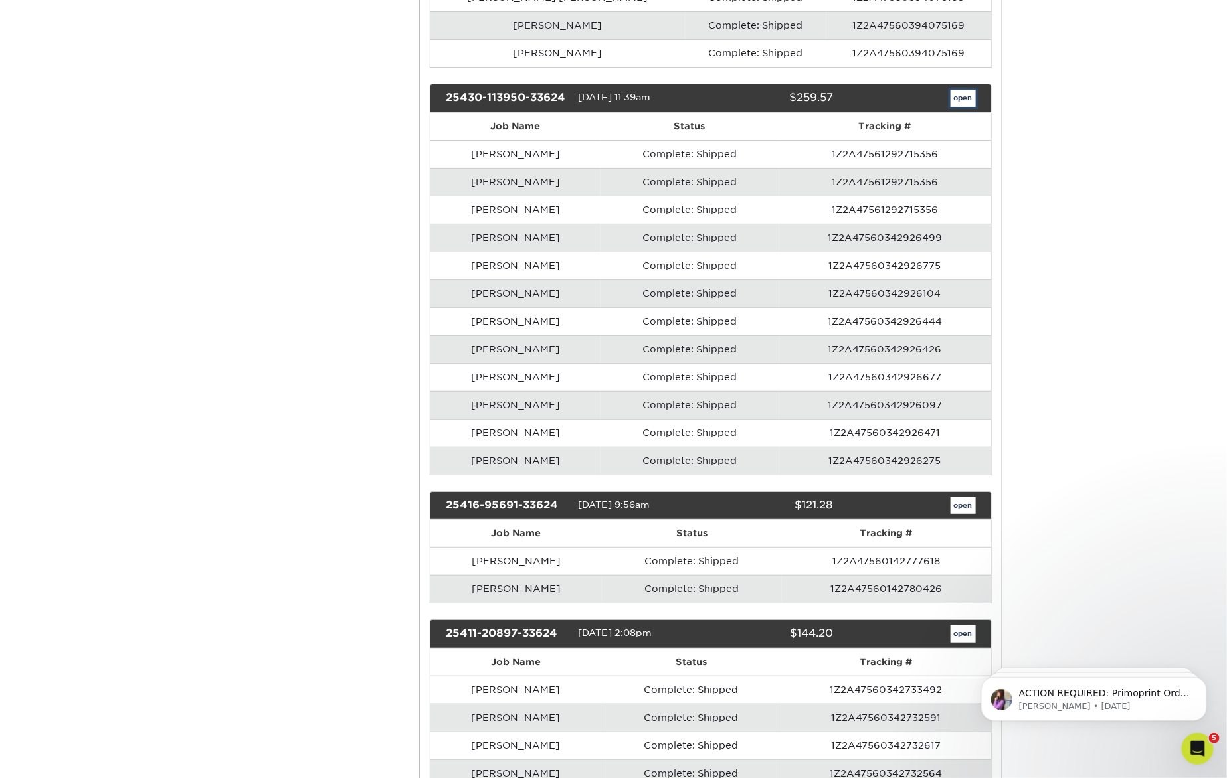
click at [966, 90] on link "open" at bounding box center [963, 98] width 25 height 17
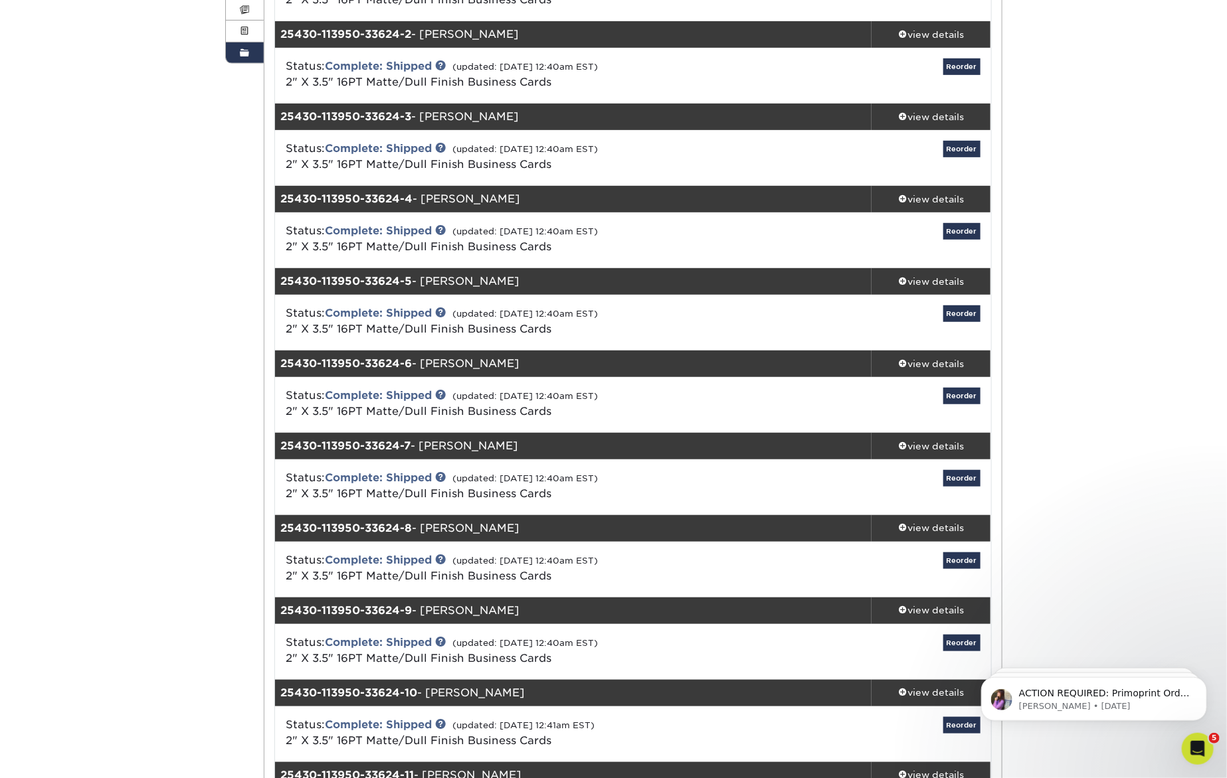
scroll to position [263, 0]
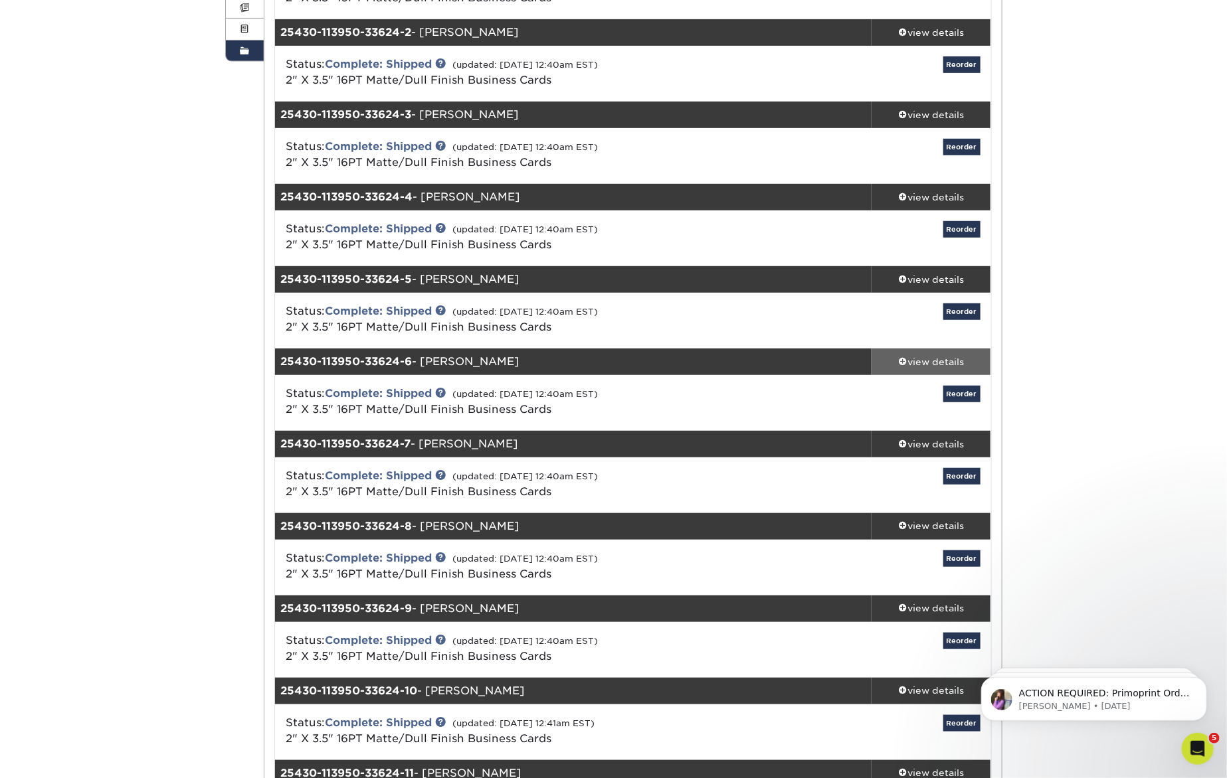
click at [913, 360] on div "view details" at bounding box center [931, 361] width 120 height 13
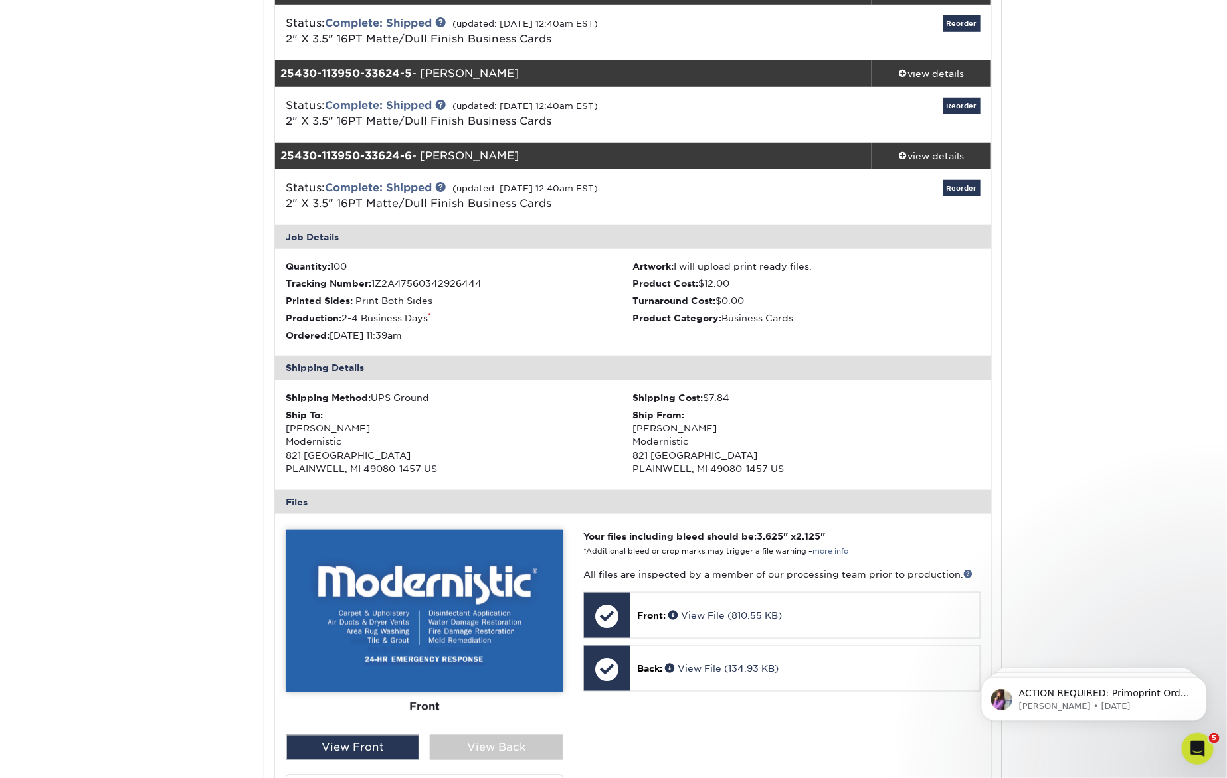
scroll to position [500, 0]
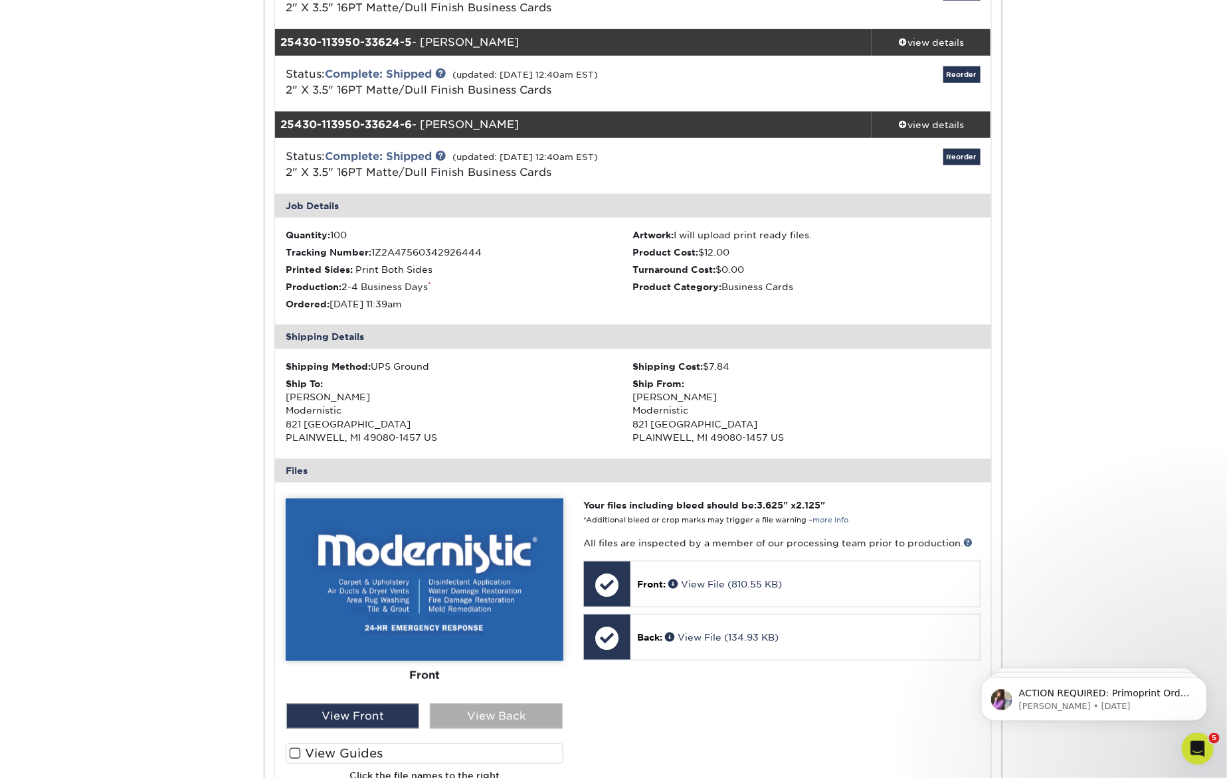
click at [501, 721] on div "View Back" at bounding box center [496, 716] width 133 height 25
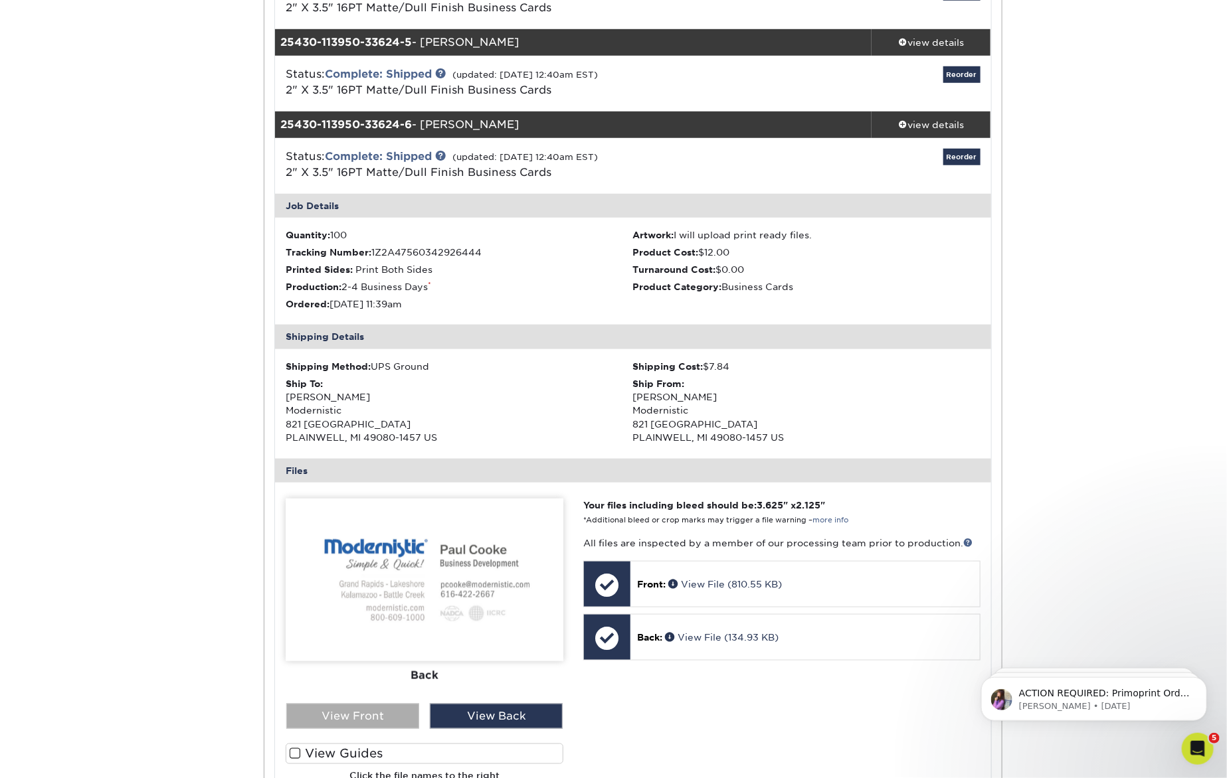
click at [365, 717] on div "View Front" at bounding box center [352, 716] width 133 height 25
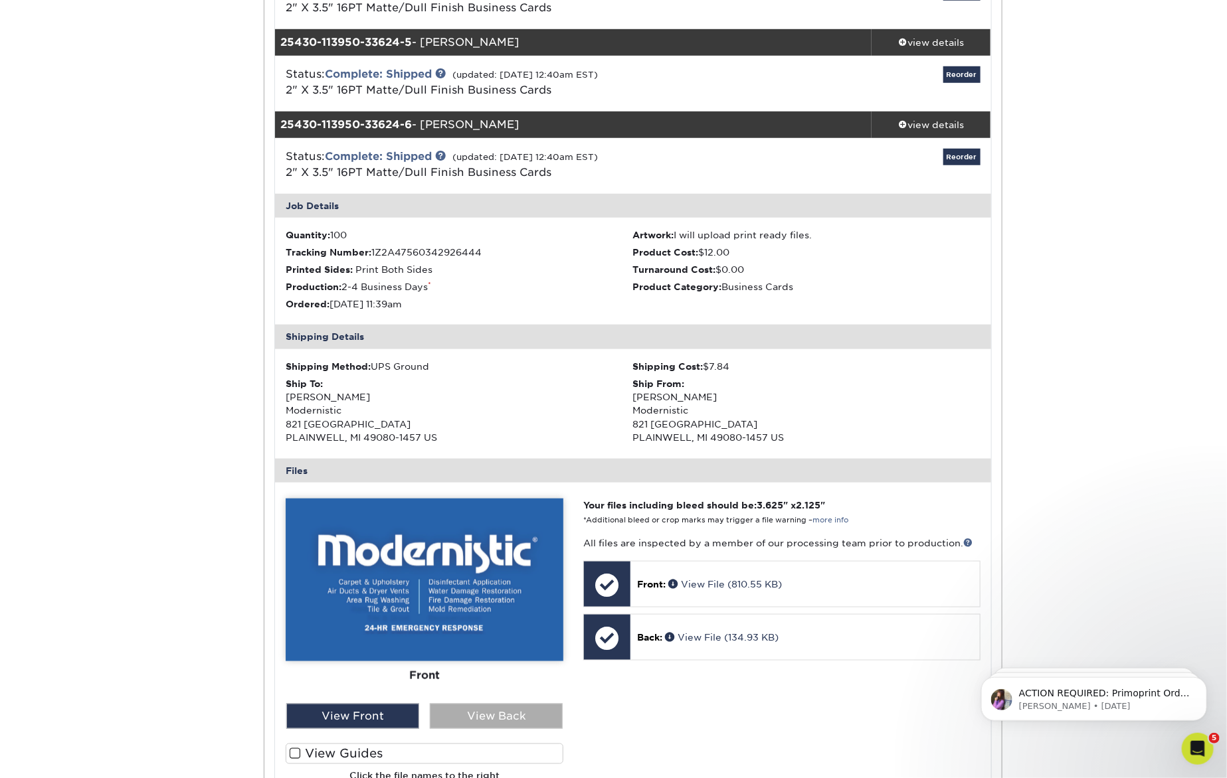
click at [527, 716] on div "View Back" at bounding box center [496, 716] width 133 height 25
